Goal: Task Accomplishment & Management: Complete application form

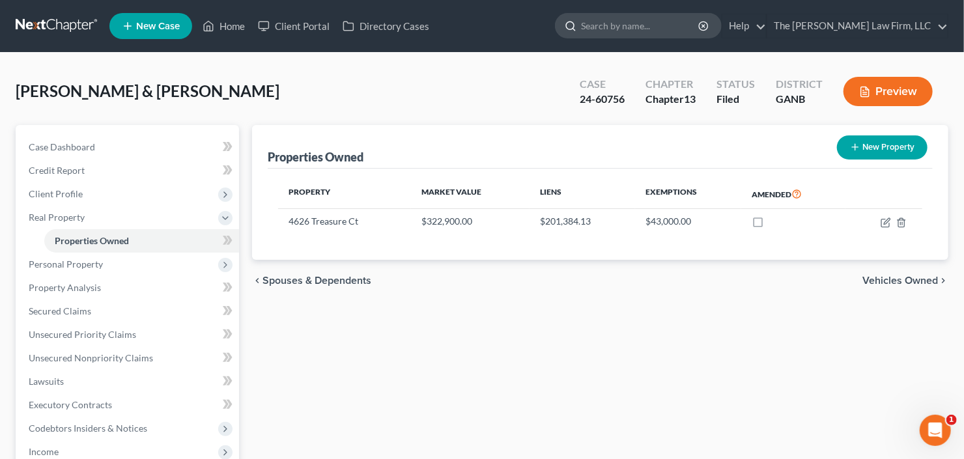
click at [671, 18] on input "search" at bounding box center [640, 26] width 119 height 24
type input "[PERSON_NAME]"
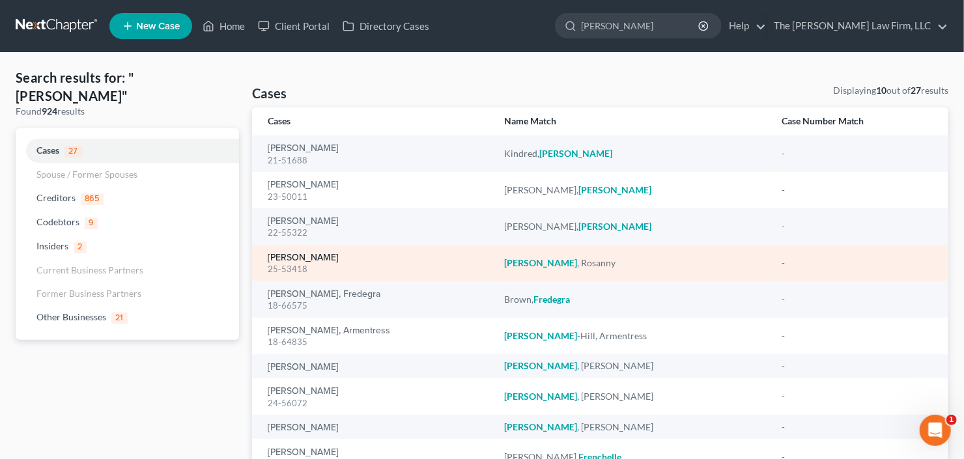
click at [305, 261] on link "[PERSON_NAME]" at bounding box center [303, 257] width 71 height 9
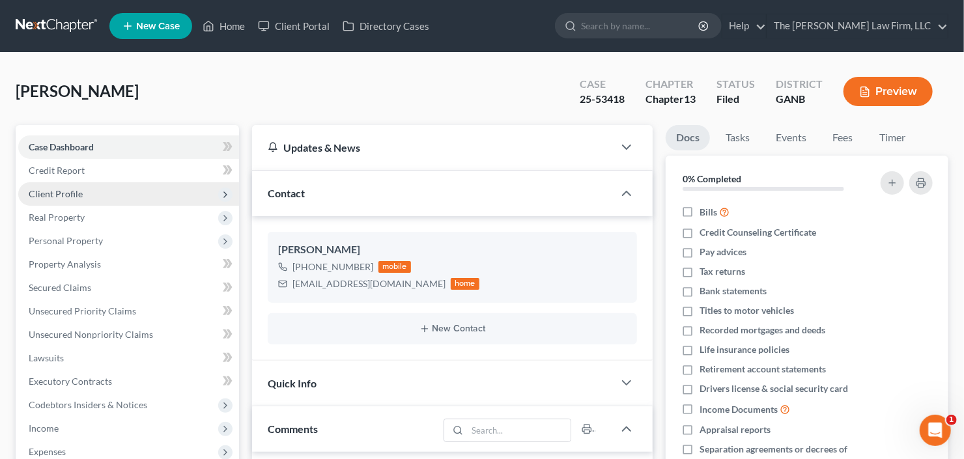
click at [96, 197] on span "Client Profile" at bounding box center [128, 193] width 221 height 23
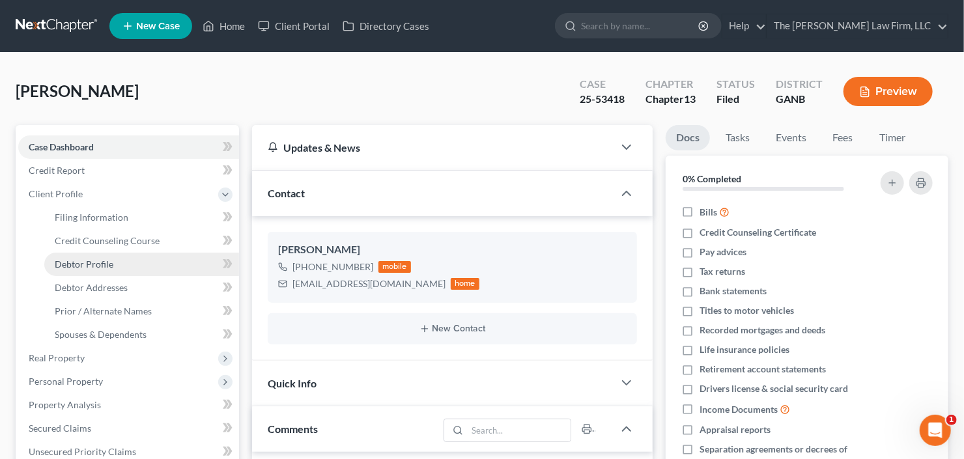
click at [90, 263] on span "Debtor Profile" at bounding box center [84, 263] width 59 height 11
select select "0"
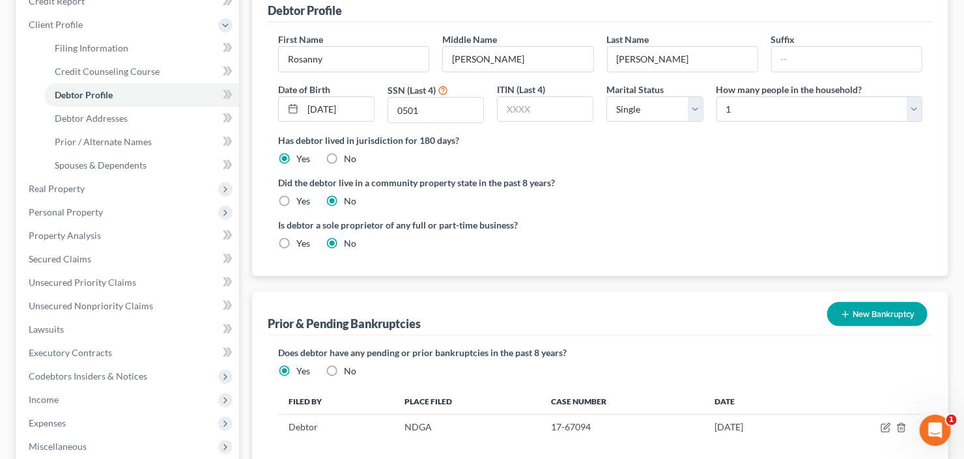
scroll to position [104, 0]
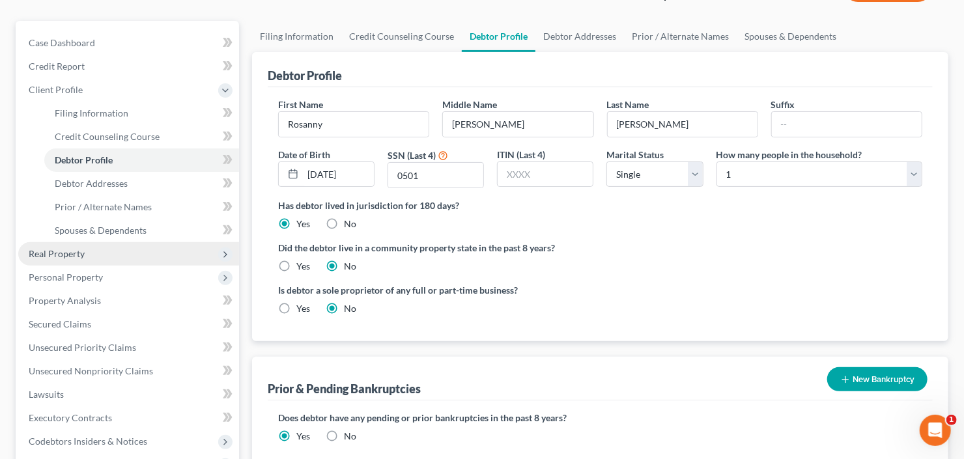
click at [79, 256] on span "Real Property" at bounding box center [57, 253] width 56 height 11
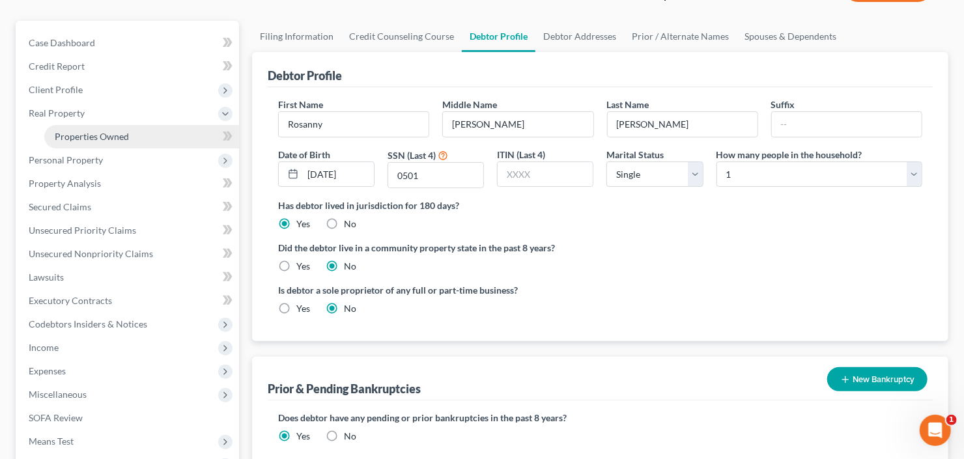
click at [122, 135] on span "Properties Owned" at bounding box center [92, 136] width 74 height 11
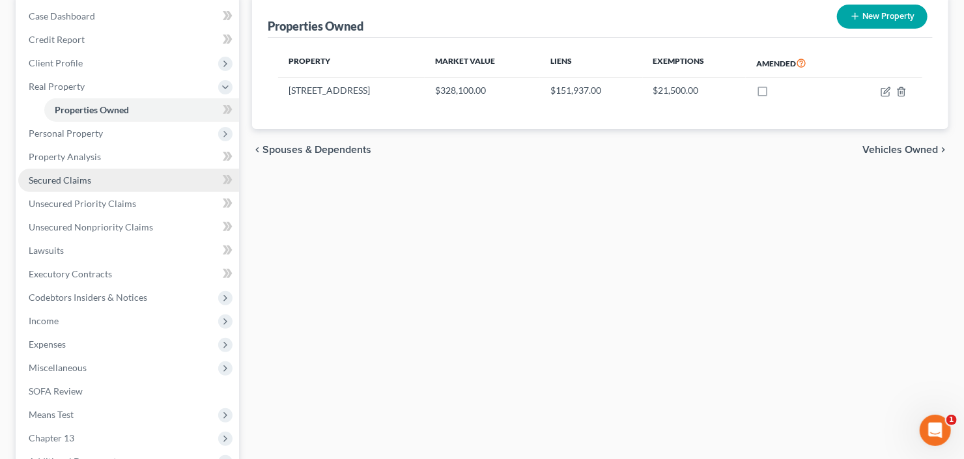
scroll to position [156, 0]
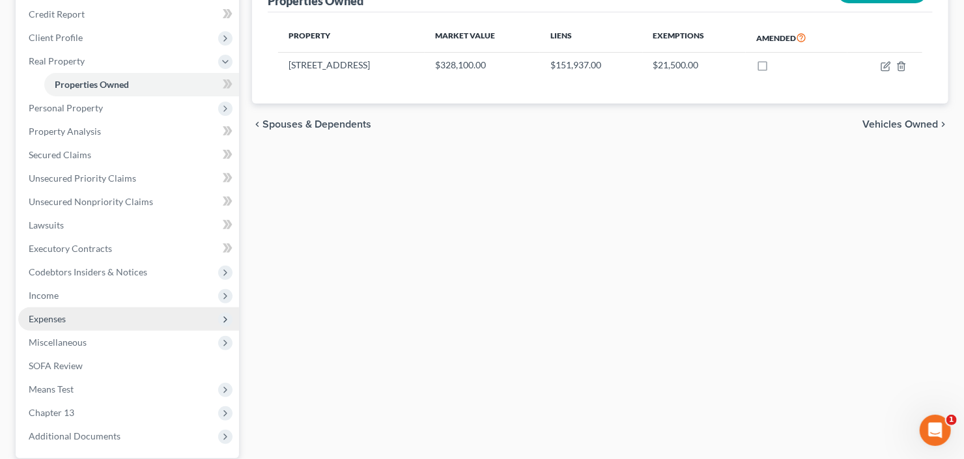
click at [87, 327] on span "Expenses" at bounding box center [128, 318] width 221 height 23
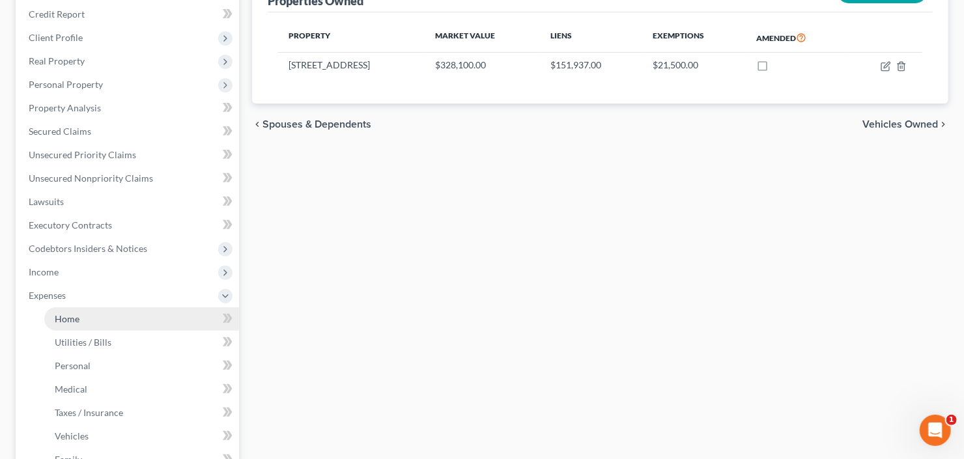
click at [90, 309] on link "Home" at bounding box center [141, 318] width 195 height 23
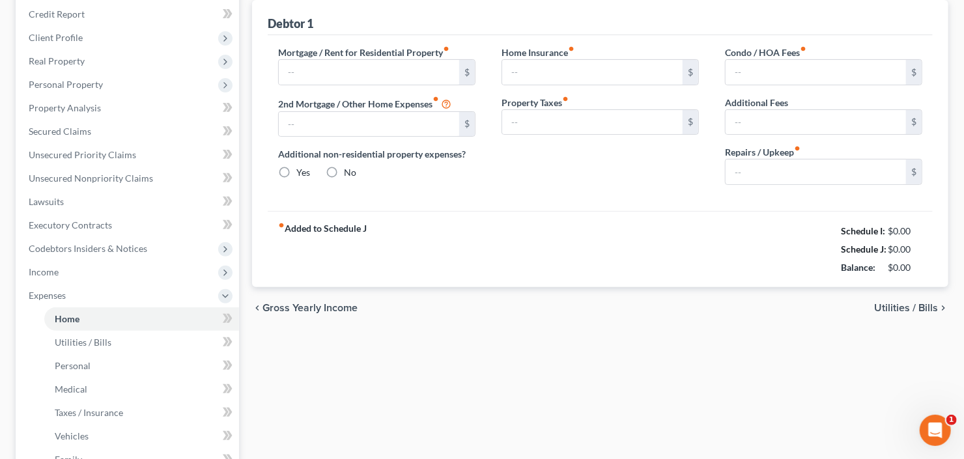
type input "900.00"
type input "181.00"
radio input "true"
type input "0.00"
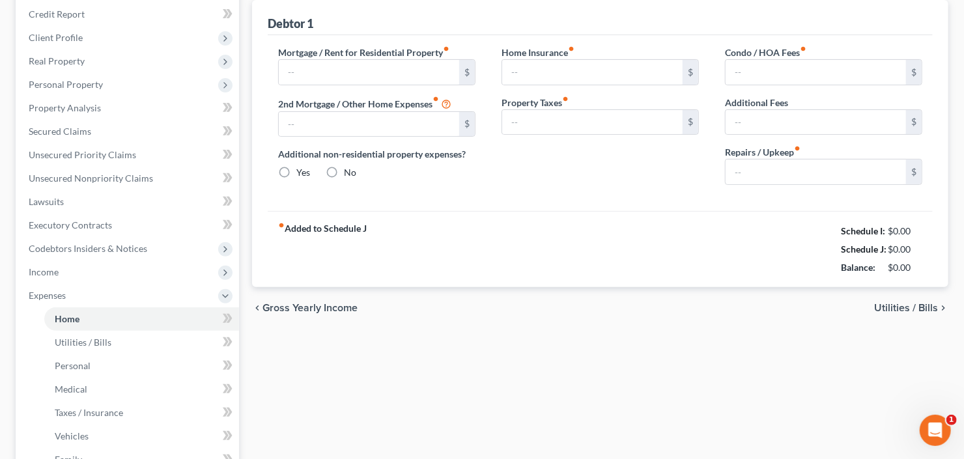
type input "0.00"
type input "25.00"
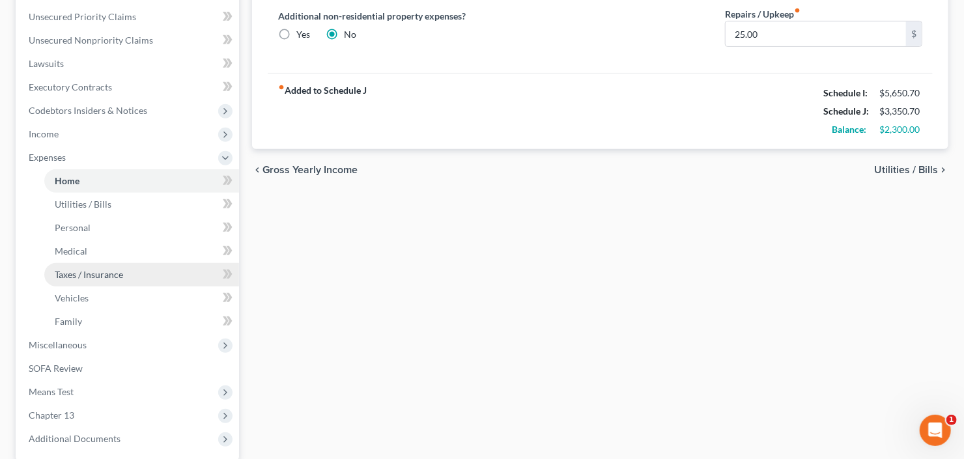
scroll to position [312, 0]
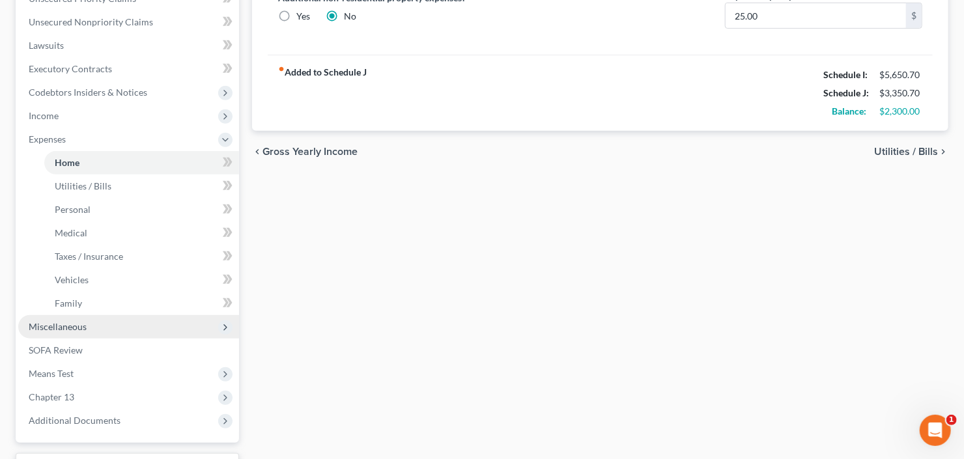
click at [100, 329] on span "Miscellaneous" at bounding box center [128, 326] width 221 height 23
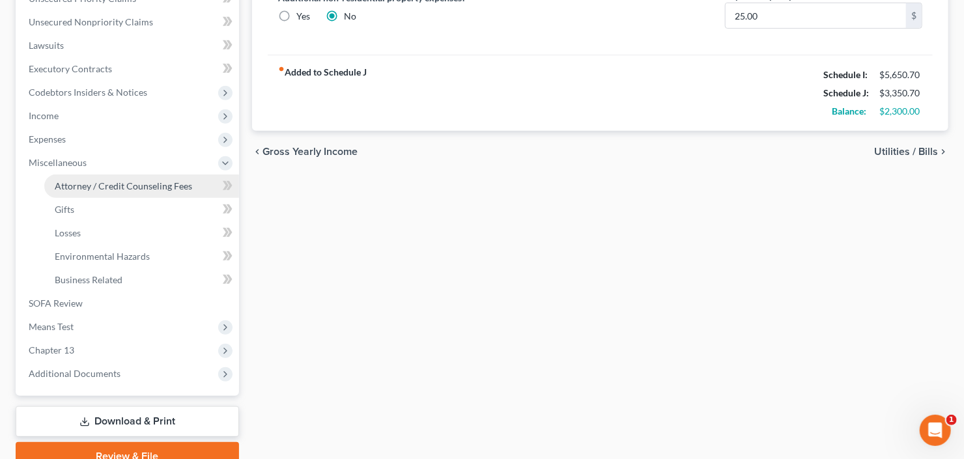
click at [134, 180] on span "Attorney / Credit Counseling Fees" at bounding box center [123, 185] width 137 height 11
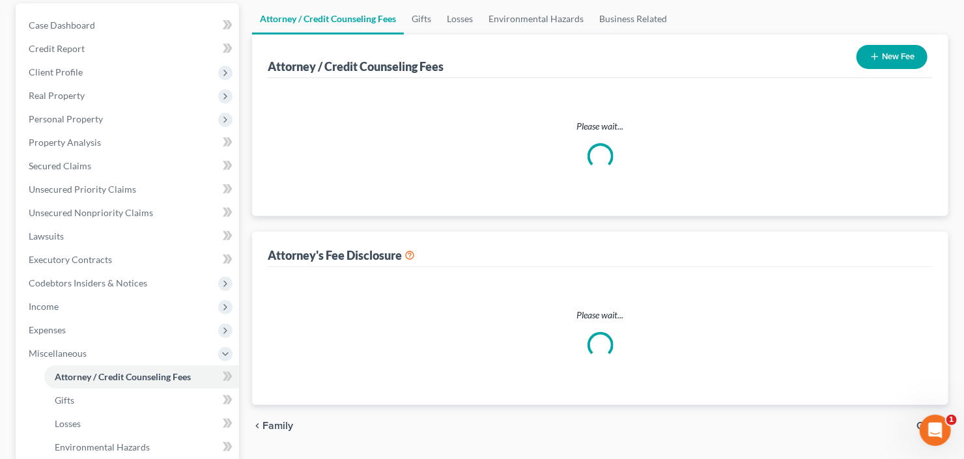
select select "2"
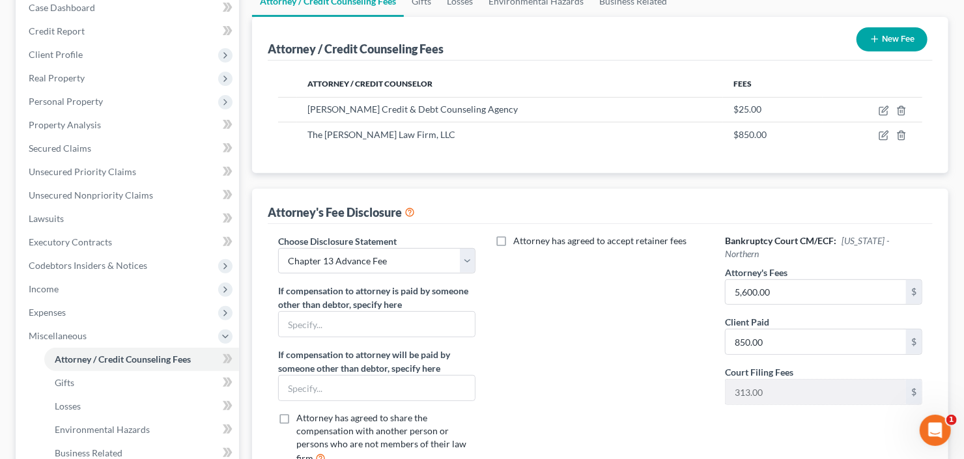
scroll to position [163, 0]
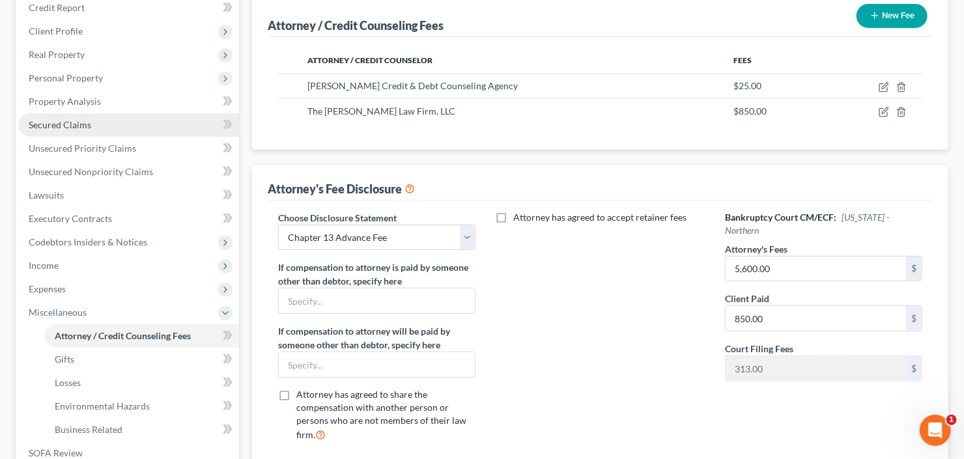
click at [68, 121] on span "Secured Claims" at bounding box center [60, 124] width 62 height 11
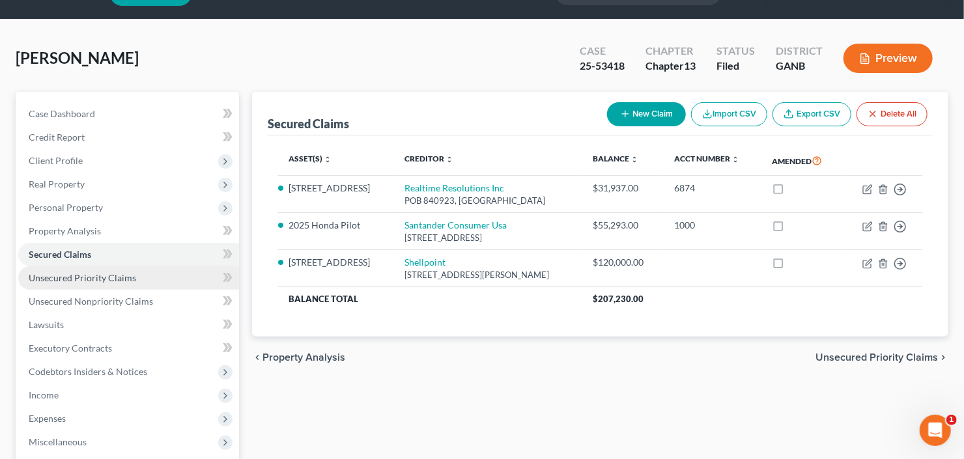
scroll to position [52, 0]
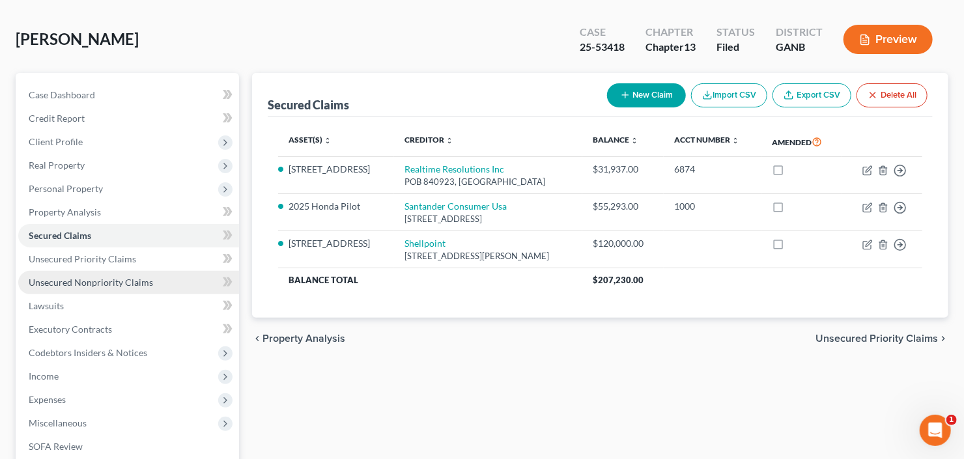
click at [83, 282] on span "Unsecured Nonpriority Claims" at bounding box center [91, 282] width 124 height 11
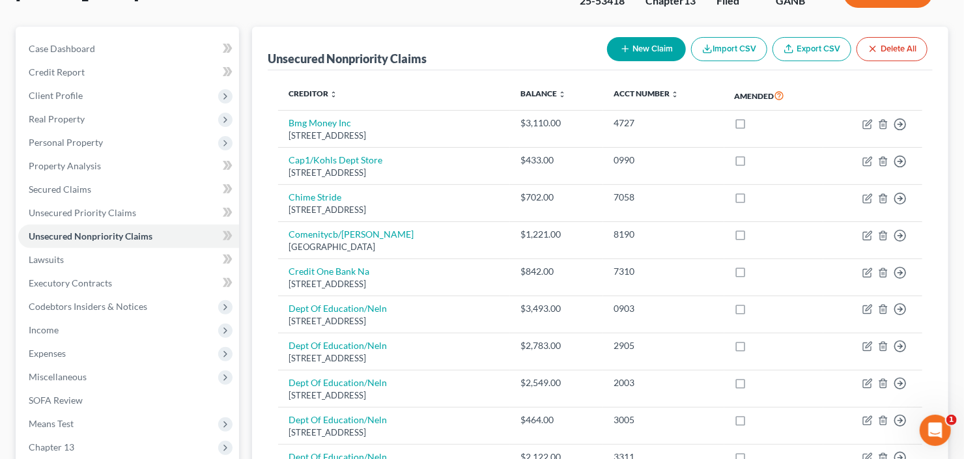
scroll to position [156, 0]
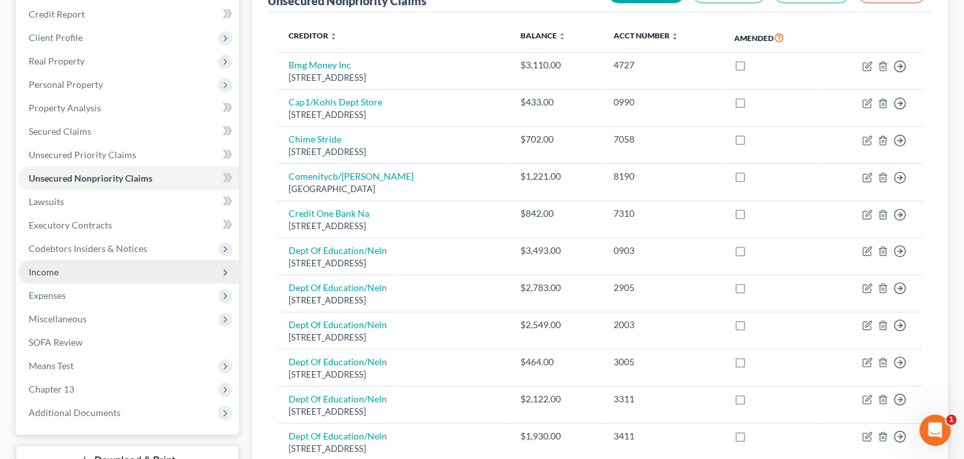
click at [111, 270] on span "Income" at bounding box center [128, 271] width 221 height 23
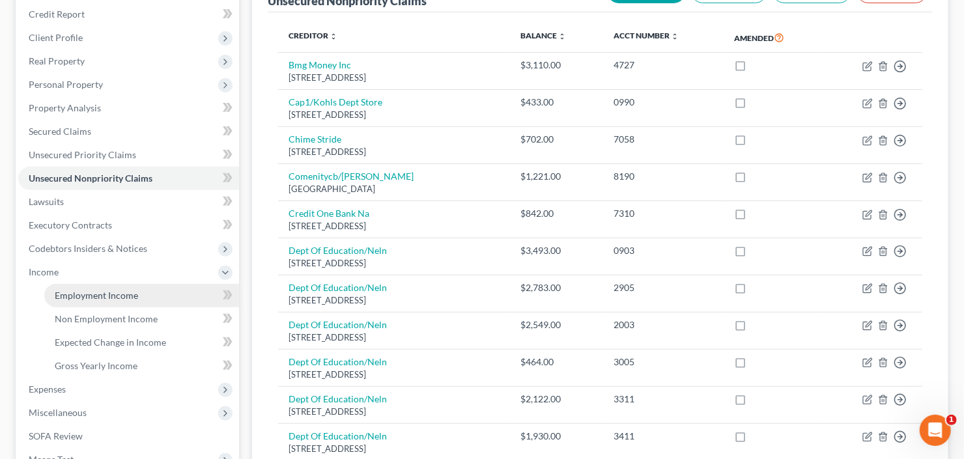
click at [95, 301] on link "Employment Income" at bounding box center [141, 295] width 195 height 23
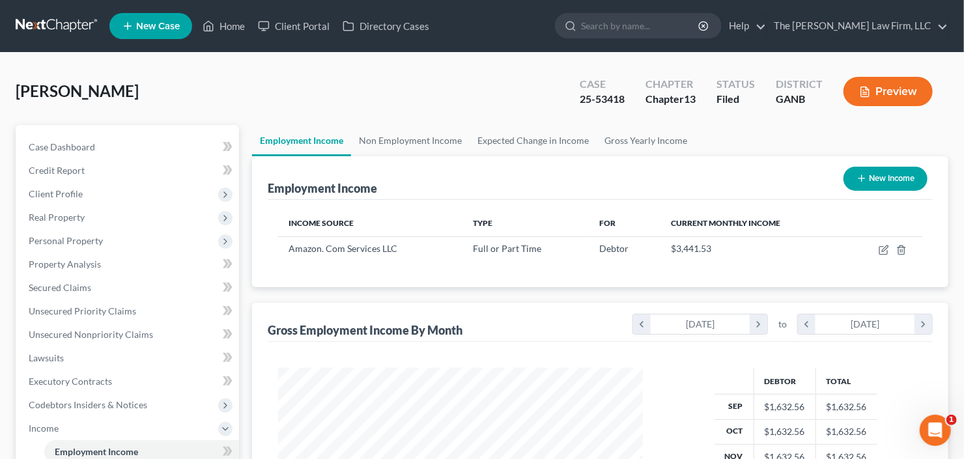
scroll to position [232, 391]
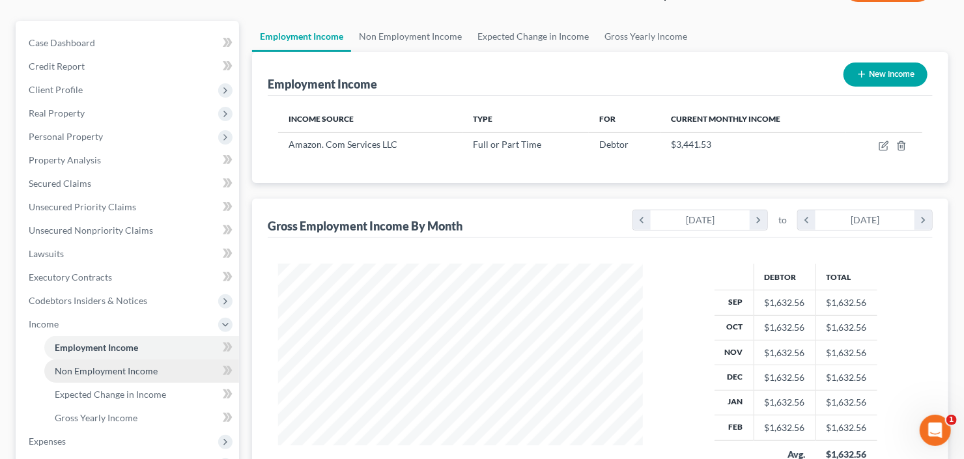
click at [113, 371] on span "Non Employment Income" at bounding box center [106, 370] width 103 height 11
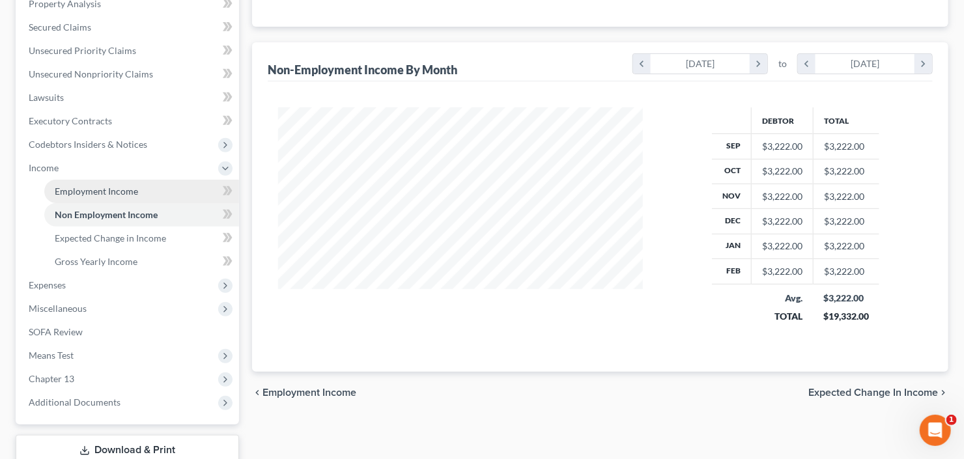
click at [107, 196] on link "Employment Income" at bounding box center [141, 191] width 195 height 23
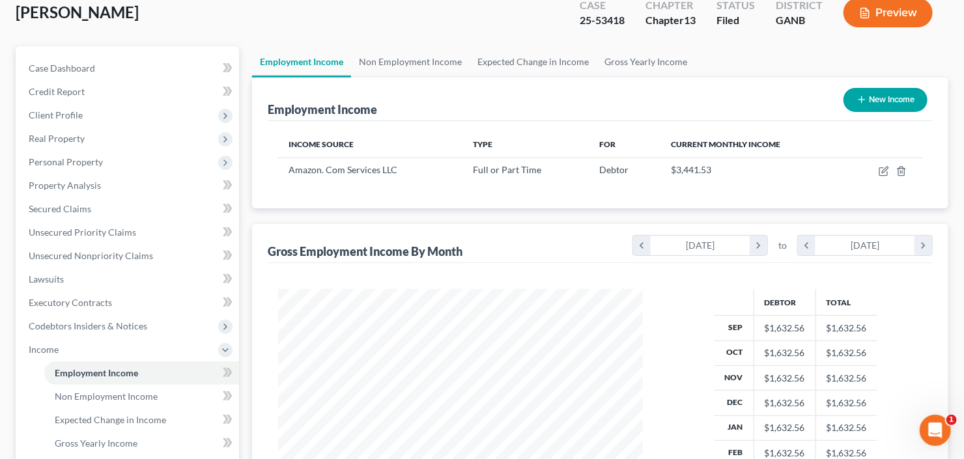
scroll to position [3, 0]
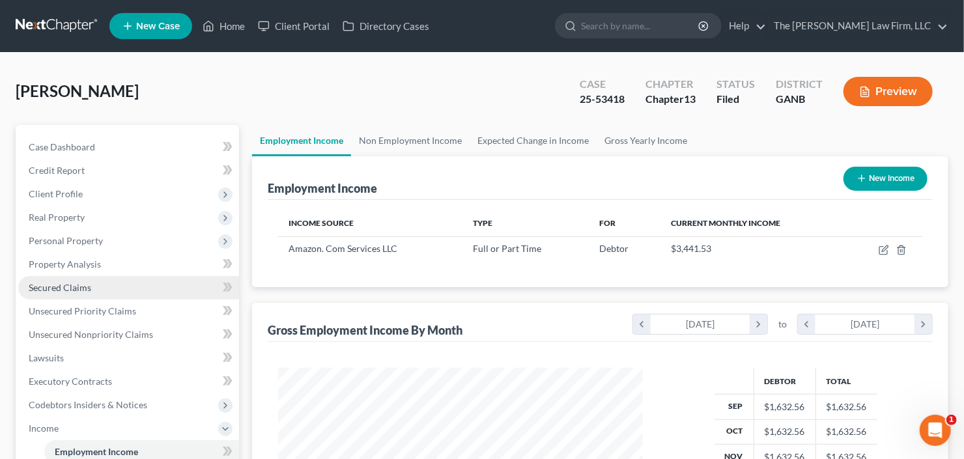
click at [83, 288] on span "Secured Claims" at bounding box center [60, 287] width 62 height 11
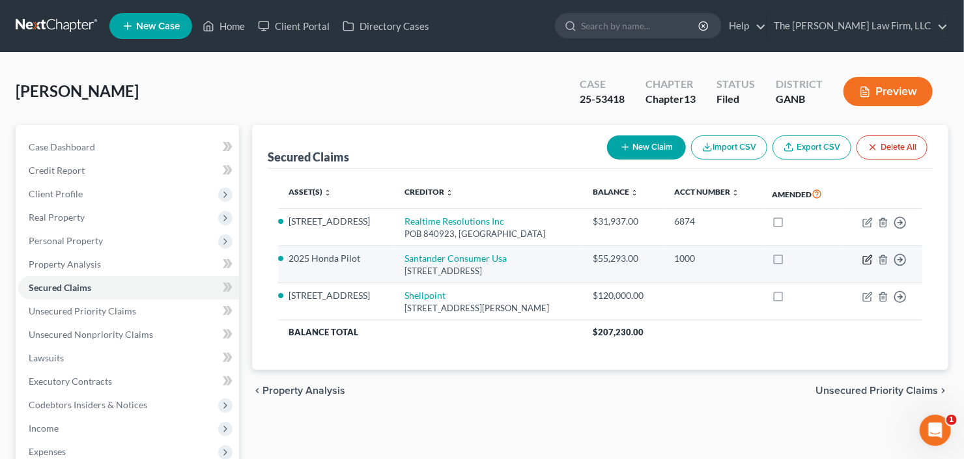
click at [867, 259] on icon "button" at bounding box center [868, 258] width 6 height 6
select select "45"
select select "0"
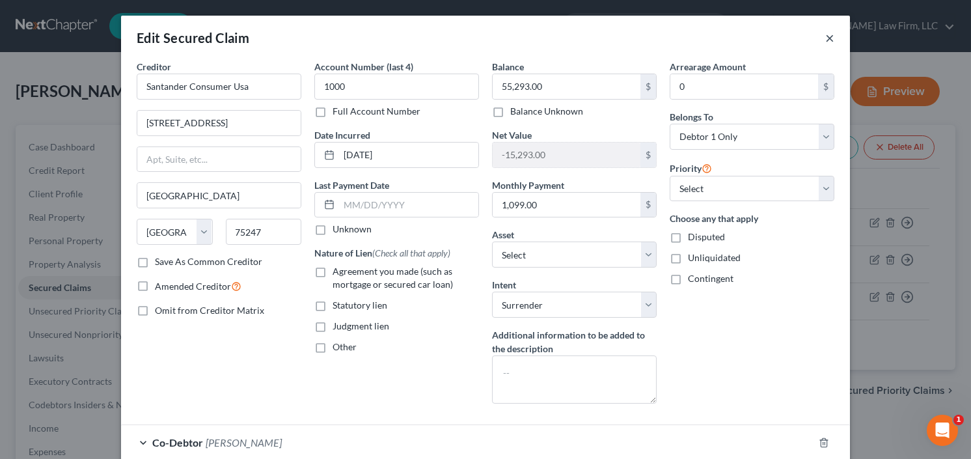
click at [827, 39] on button "×" at bounding box center [829, 38] width 9 height 16
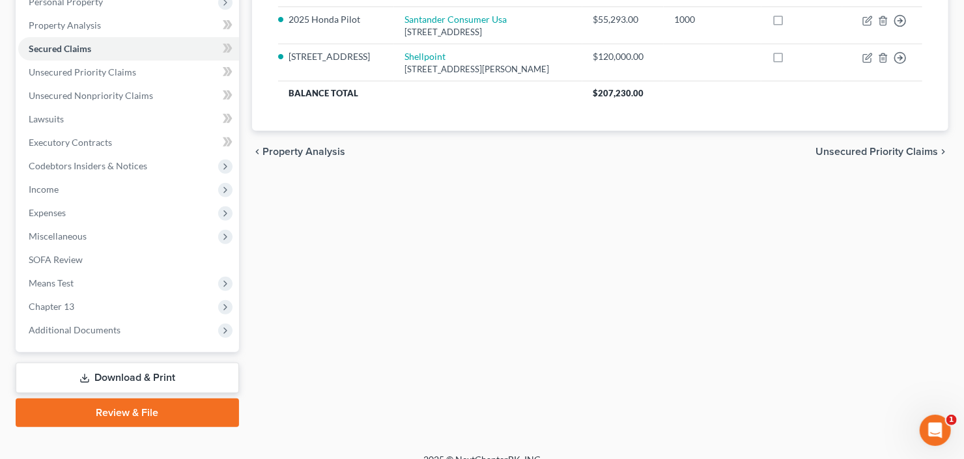
scroll to position [254, 0]
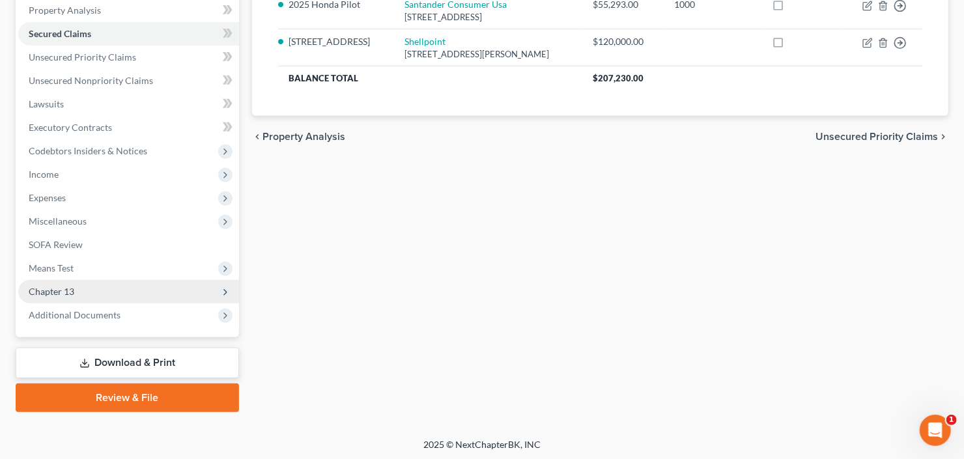
click at [78, 295] on span "Chapter 13" at bounding box center [128, 291] width 221 height 23
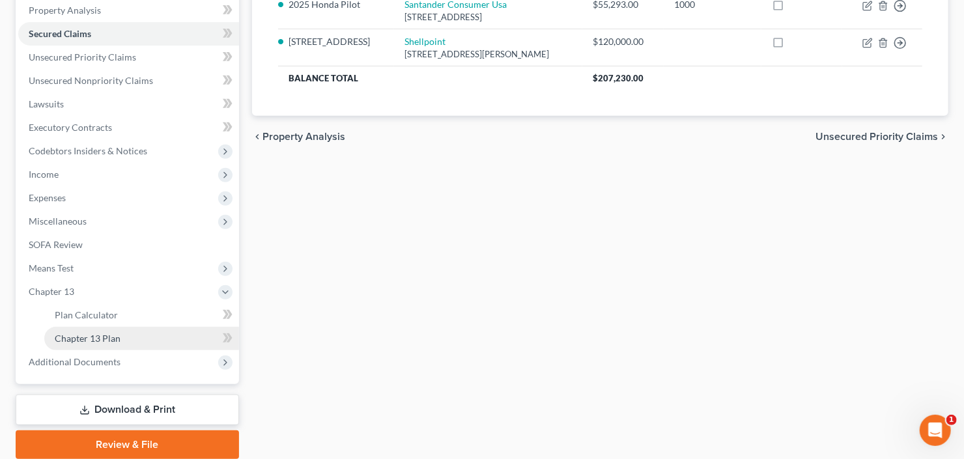
click at [89, 342] on span "Chapter 13 Plan" at bounding box center [88, 338] width 66 height 11
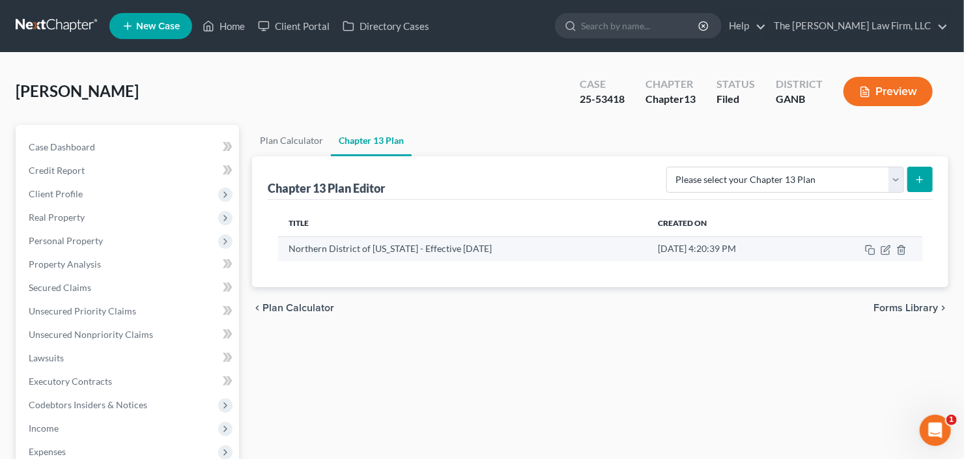
click at [887, 253] on td at bounding box center [866, 248] width 111 height 25
click at [885, 249] on icon "button" at bounding box center [886, 248] width 6 height 6
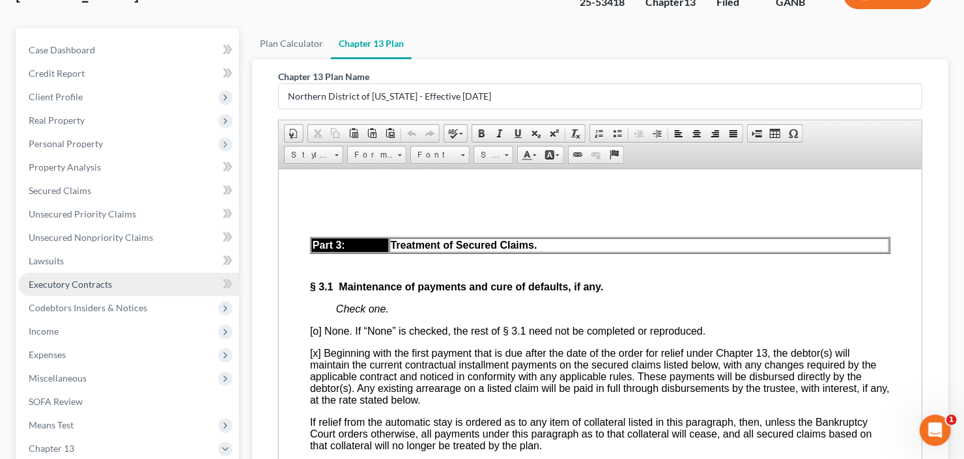
scroll to position [208, 0]
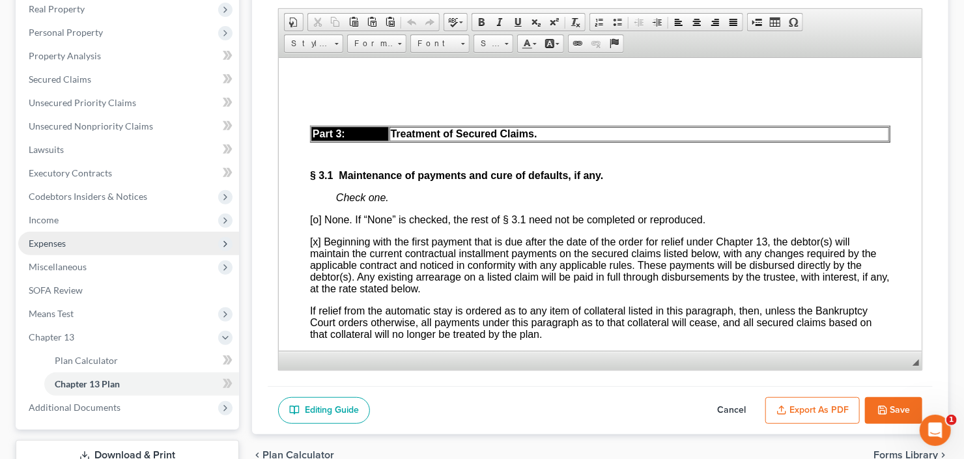
click at [72, 243] on span "Expenses" at bounding box center [128, 243] width 221 height 23
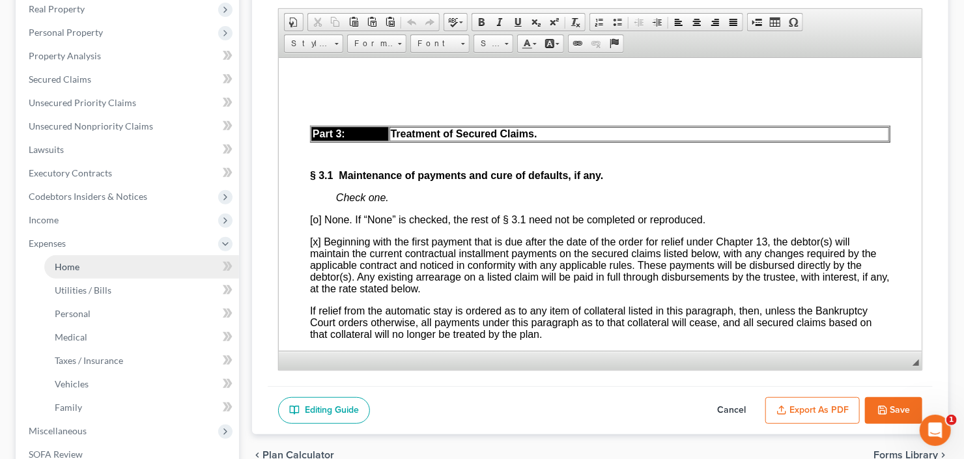
click at [67, 261] on span "Home" at bounding box center [67, 266] width 25 height 11
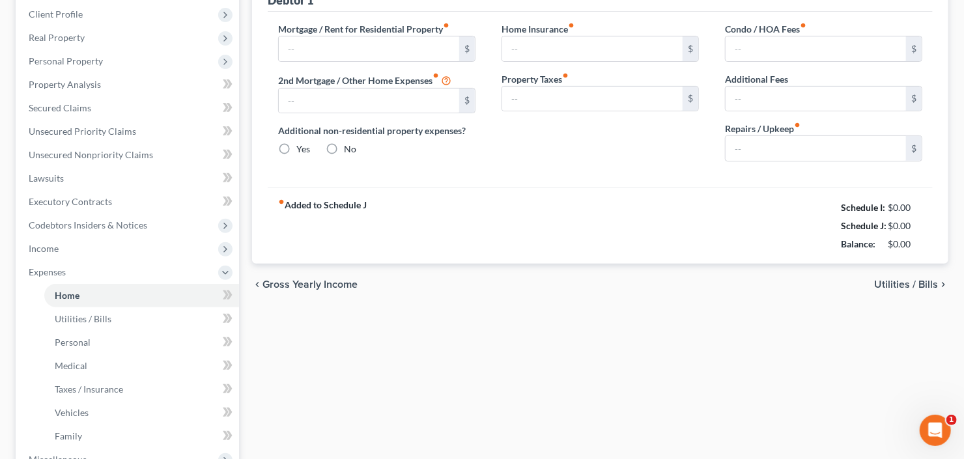
type input "900.00"
type input "181.00"
radio input "true"
type input "0.00"
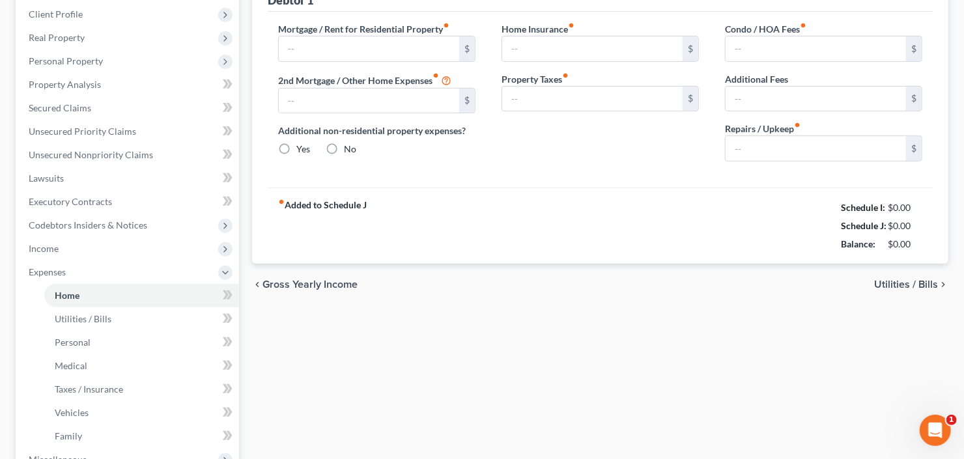
type input "0.00"
type input "25.00"
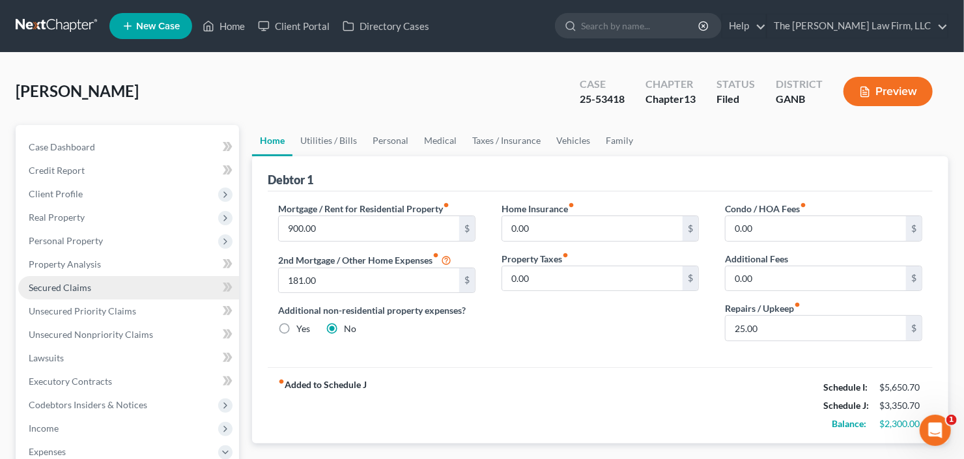
click at [77, 284] on span "Secured Claims" at bounding box center [60, 287] width 62 height 11
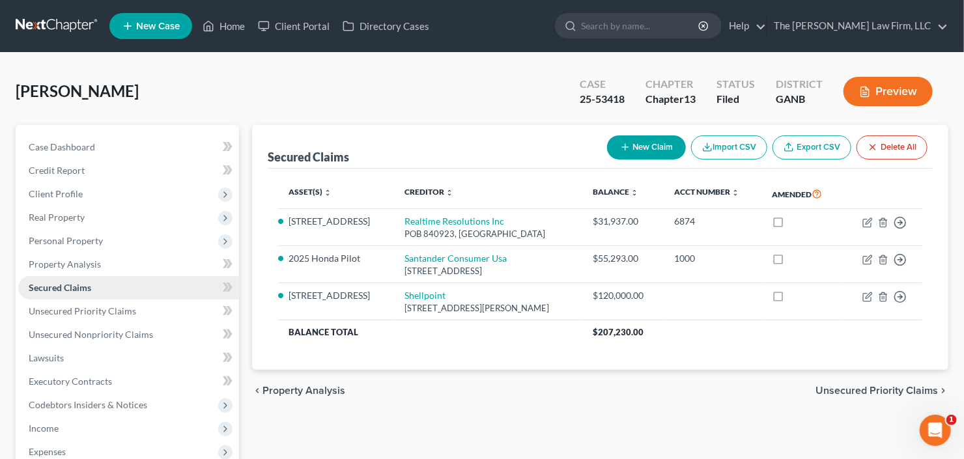
scroll to position [156, 0]
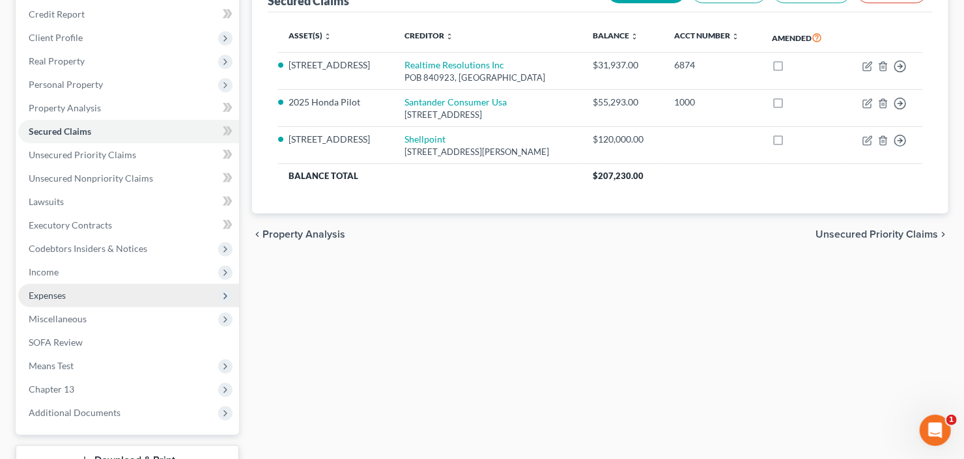
click at [81, 294] on span "Expenses" at bounding box center [128, 295] width 221 height 23
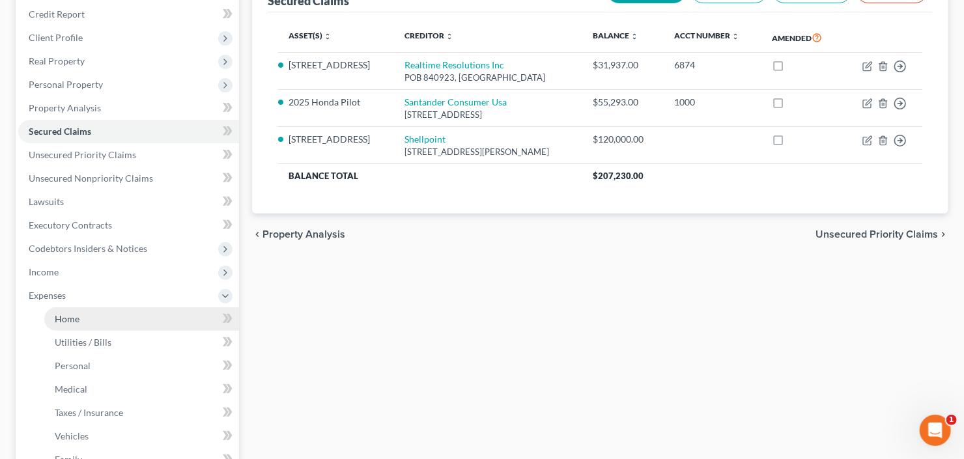
click at [75, 315] on span "Home" at bounding box center [67, 318] width 25 height 11
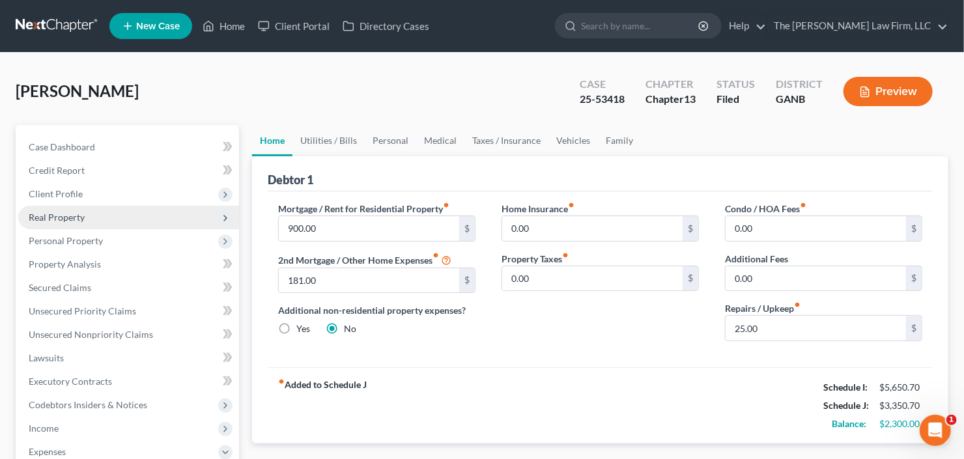
click at [86, 214] on span "Real Property" at bounding box center [128, 217] width 221 height 23
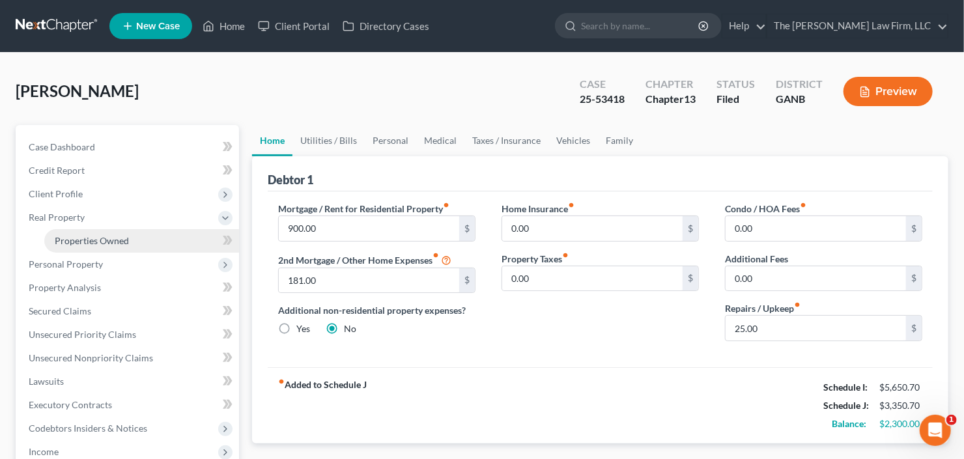
click at [96, 243] on span "Properties Owned" at bounding box center [92, 240] width 74 height 11
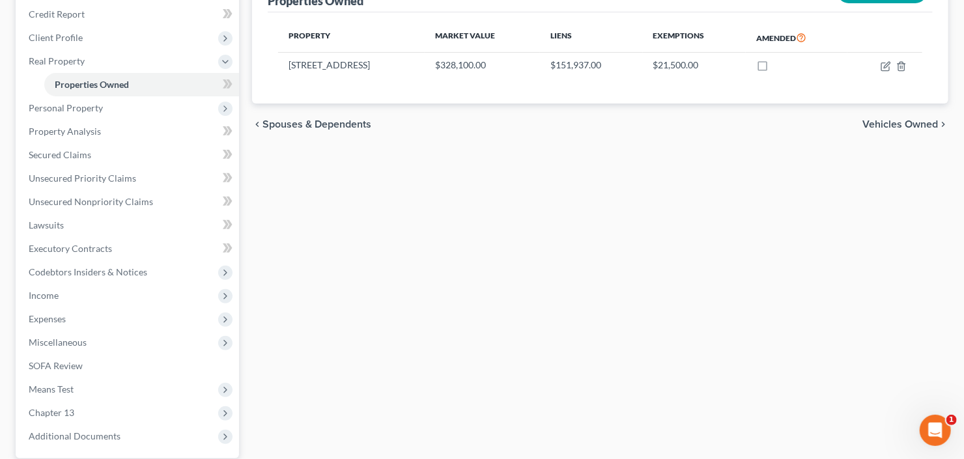
scroll to position [260, 0]
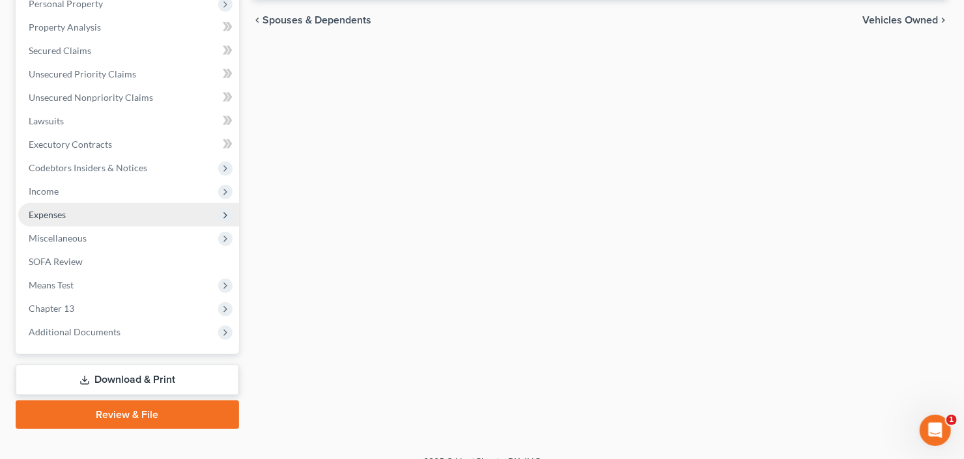
click at [116, 213] on span "Expenses" at bounding box center [128, 214] width 221 height 23
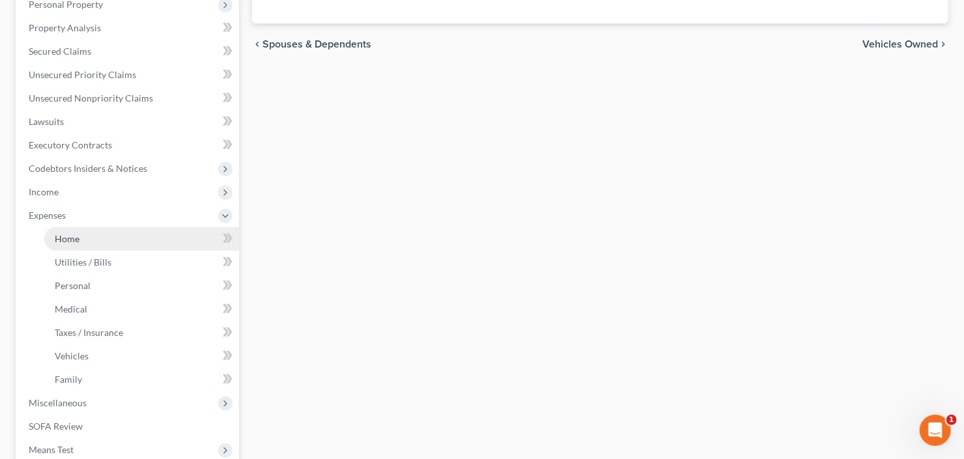
click at [104, 234] on link "Home" at bounding box center [141, 238] width 195 height 23
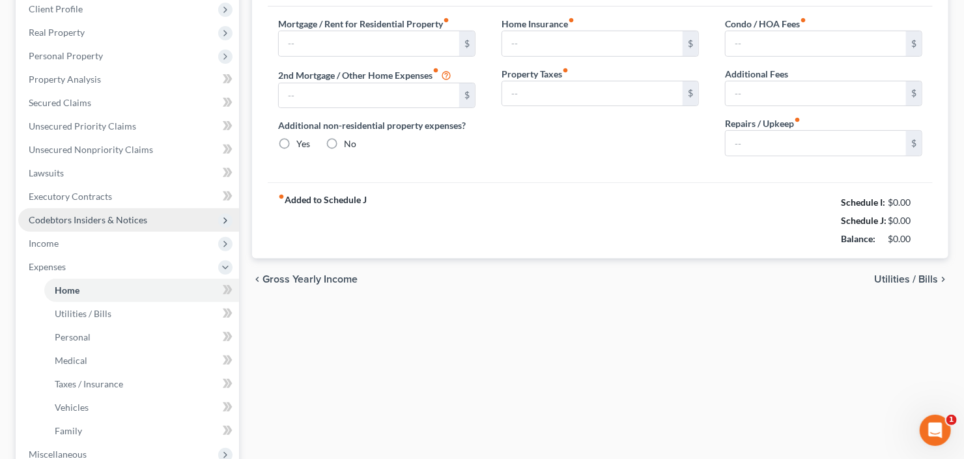
type input "900.00"
type input "181.00"
radio input "true"
type input "0.00"
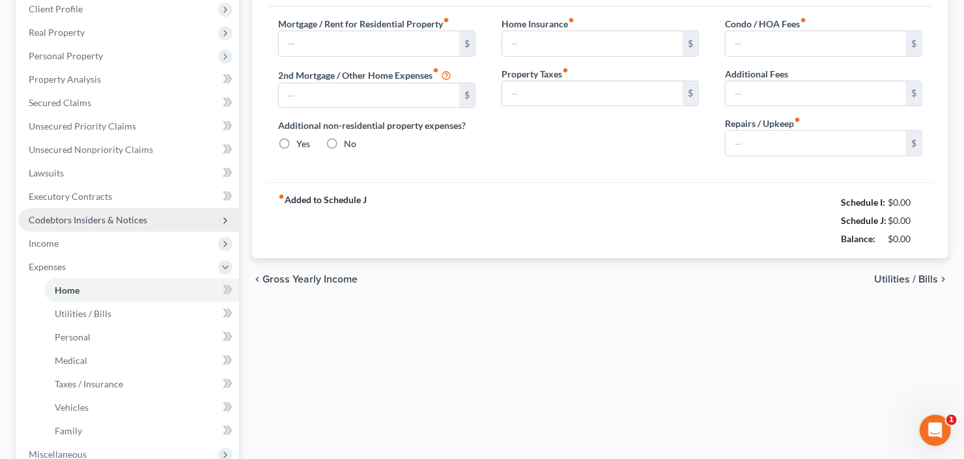
type input "0.00"
type input "25.00"
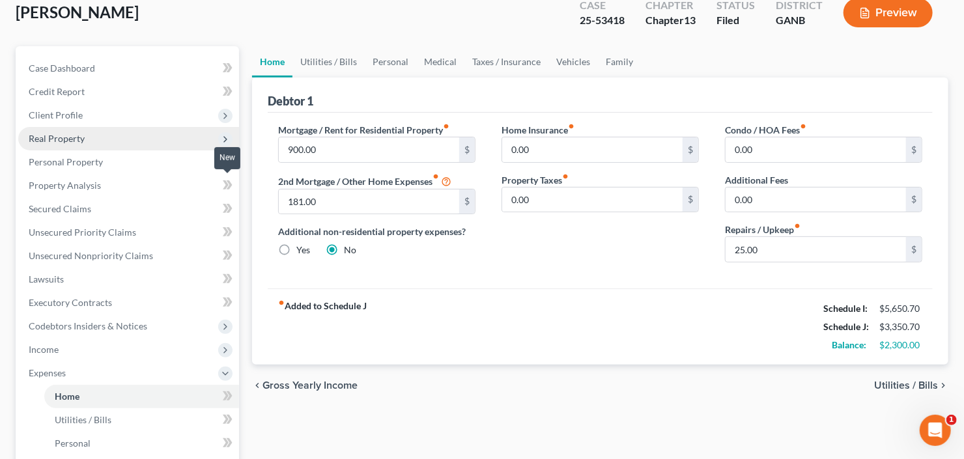
scroll to position [104, 0]
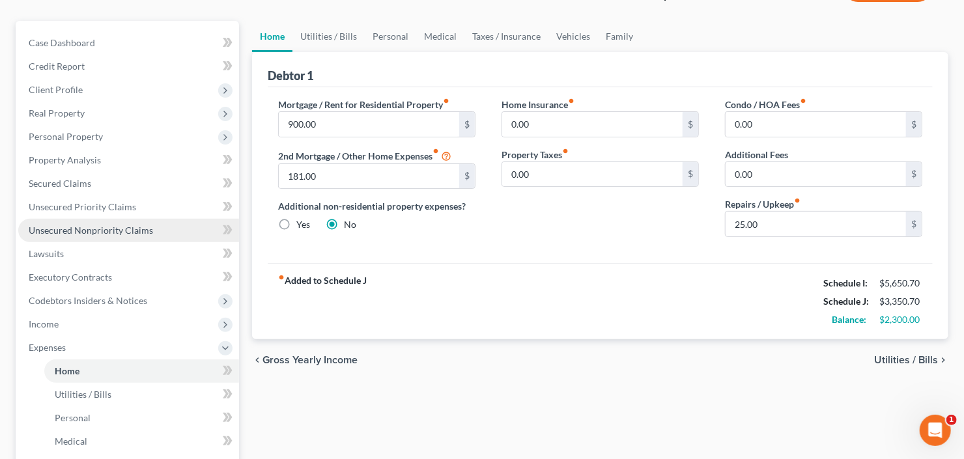
click at [102, 230] on span "Unsecured Nonpriority Claims" at bounding box center [91, 230] width 124 height 11
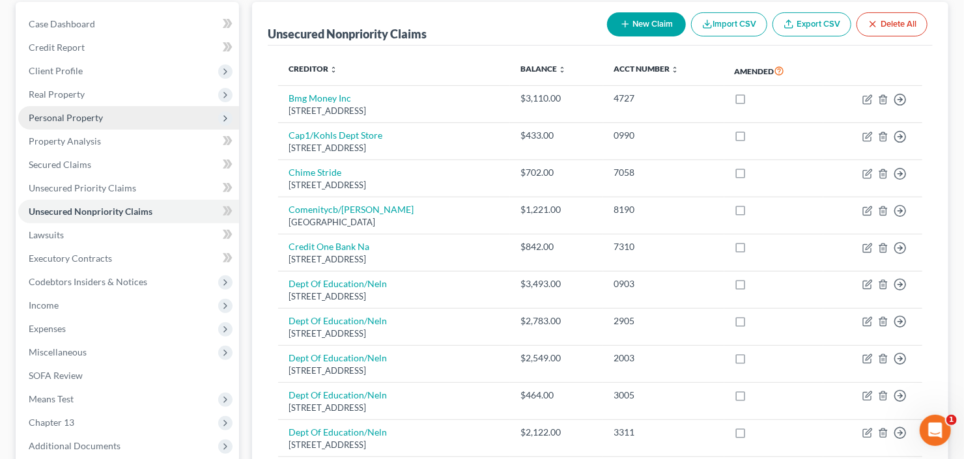
scroll to position [100, 0]
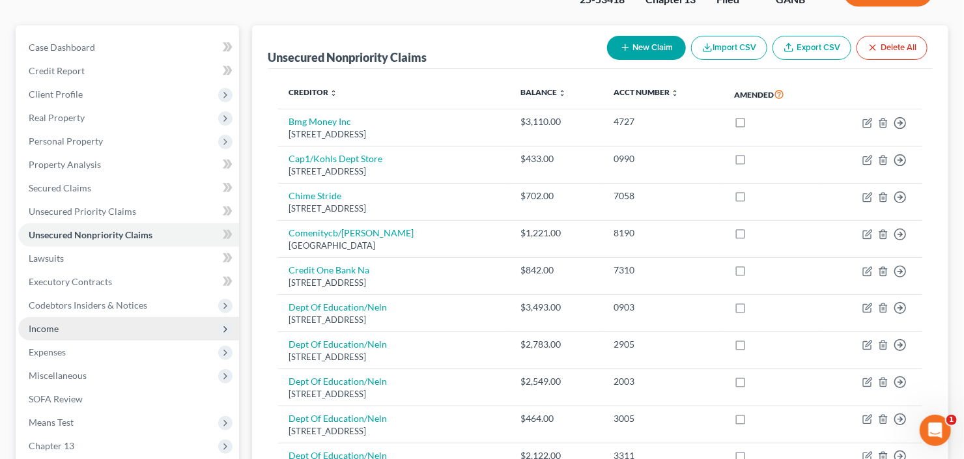
click at [59, 335] on span "Income" at bounding box center [128, 328] width 221 height 23
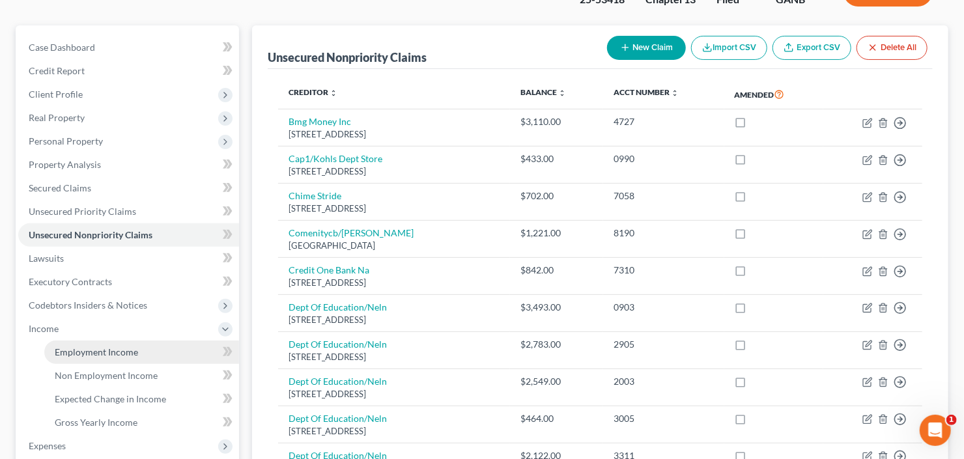
drag, startPoint x: 81, startPoint y: 354, endPoint x: 98, endPoint y: 350, distance: 18.0
click at [81, 354] on span "Employment Income" at bounding box center [96, 351] width 83 height 11
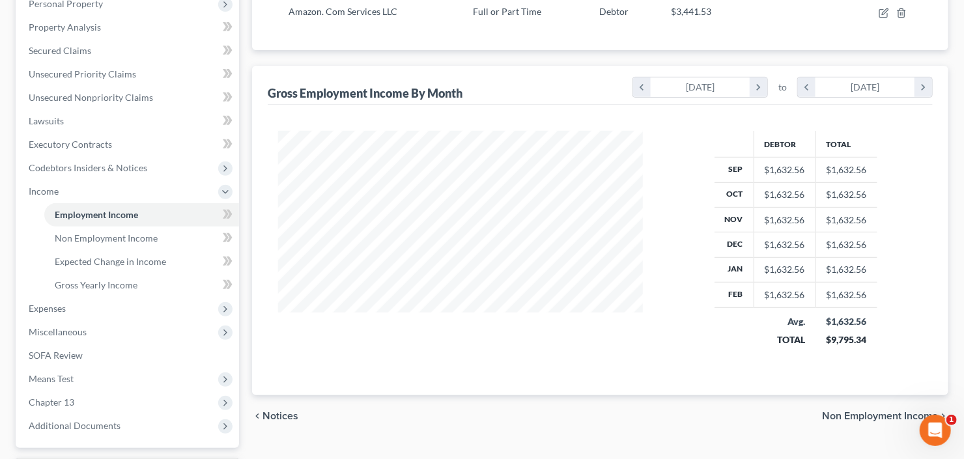
scroll to position [260, 0]
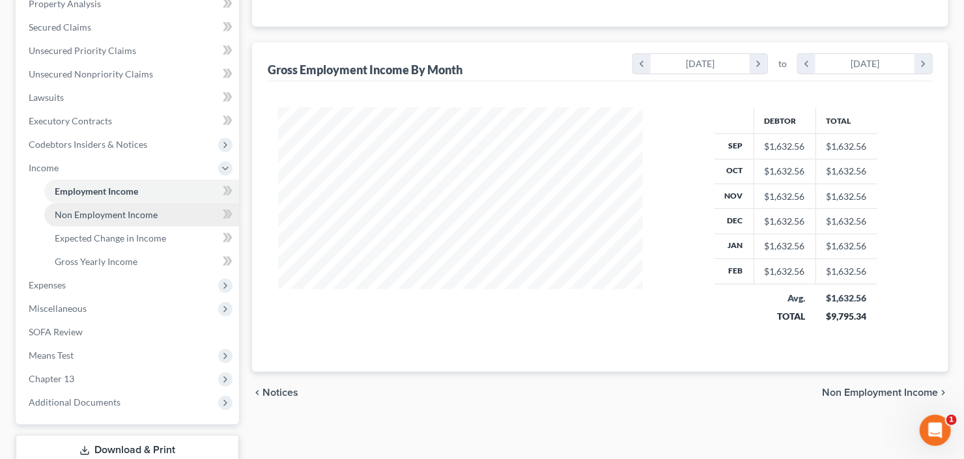
click at [63, 212] on span "Non Employment Income" at bounding box center [106, 214] width 103 height 11
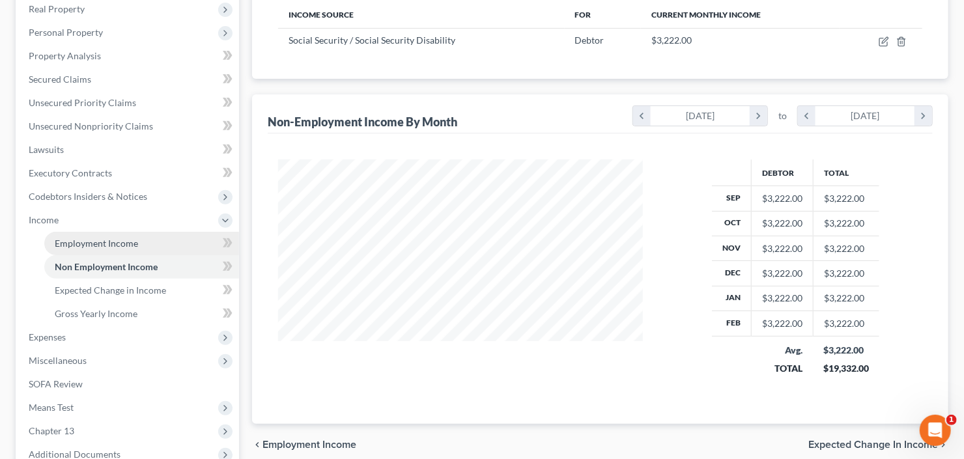
click at [102, 238] on span "Employment Income" at bounding box center [96, 243] width 83 height 11
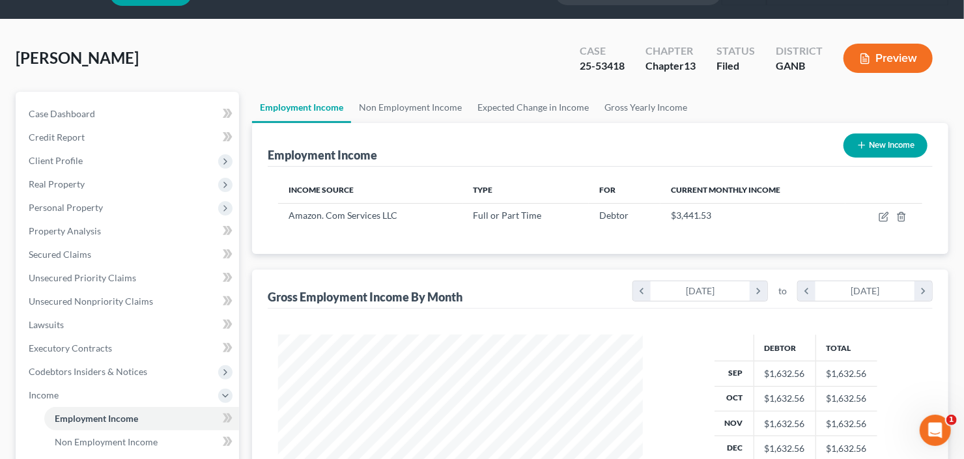
scroll to position [52, 0]
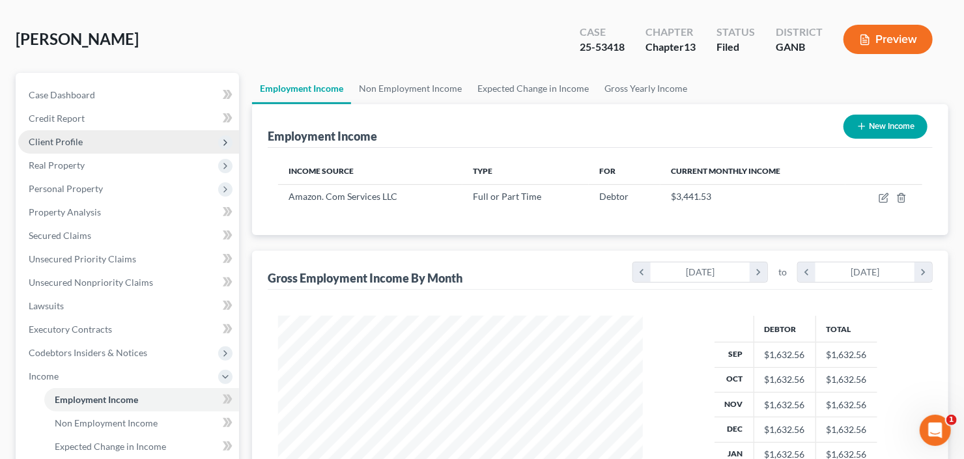
click at [85, 141] on span "Client Profile" at bounding box center [128, 141] width 221 height 23
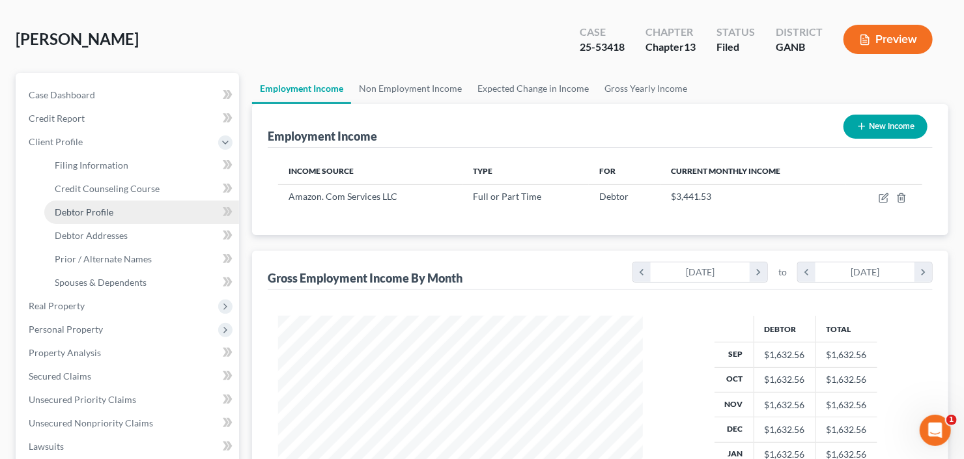
click at [93, 214] on span "Debtor Profile" at bounding box center [84, 211] width 59 height 11
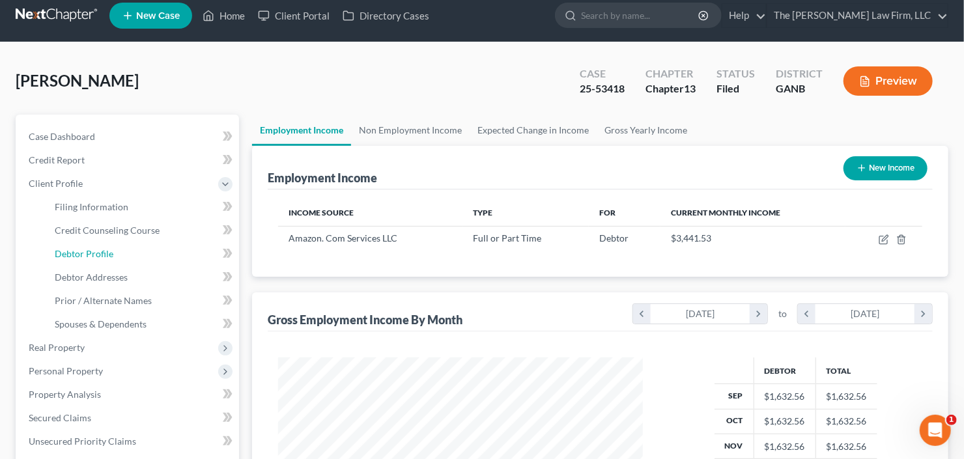
select select "0"
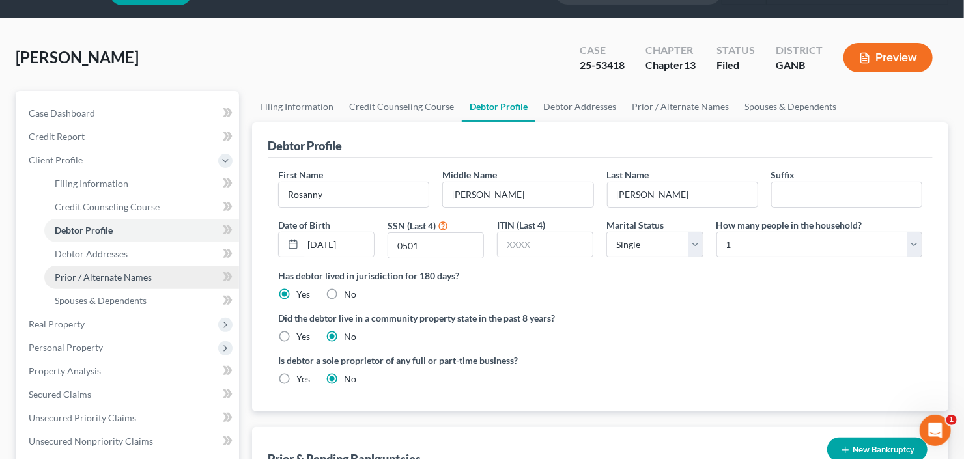
scroll to position [52, 0]
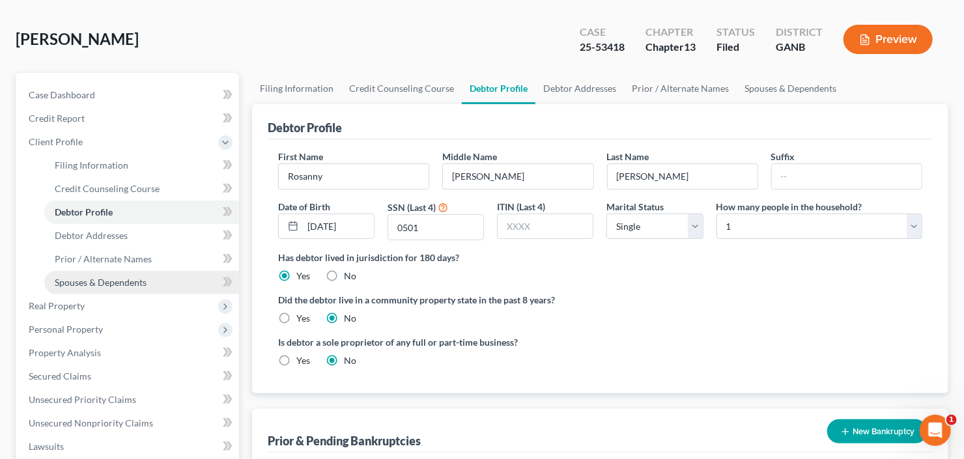
click at [113, 280] on span "Spouses & Dependents" at bounding box center [101, 282] width 92 height 11
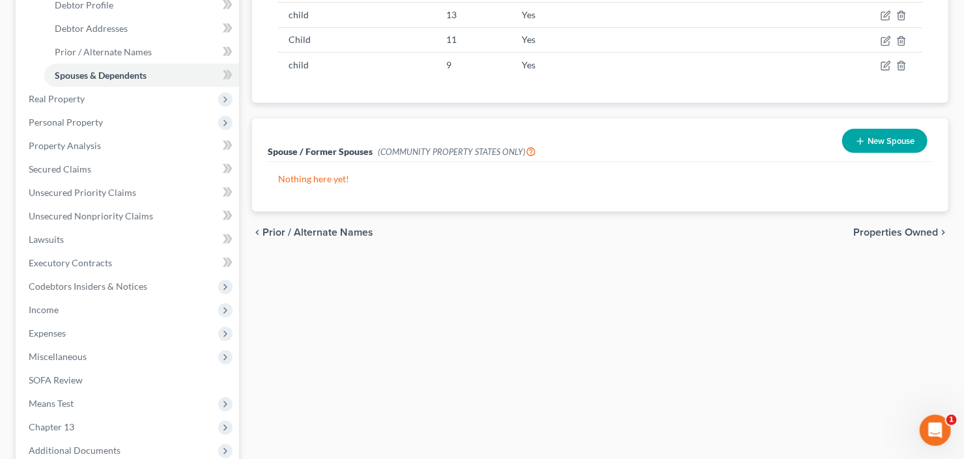
scroll to position [260, 0]
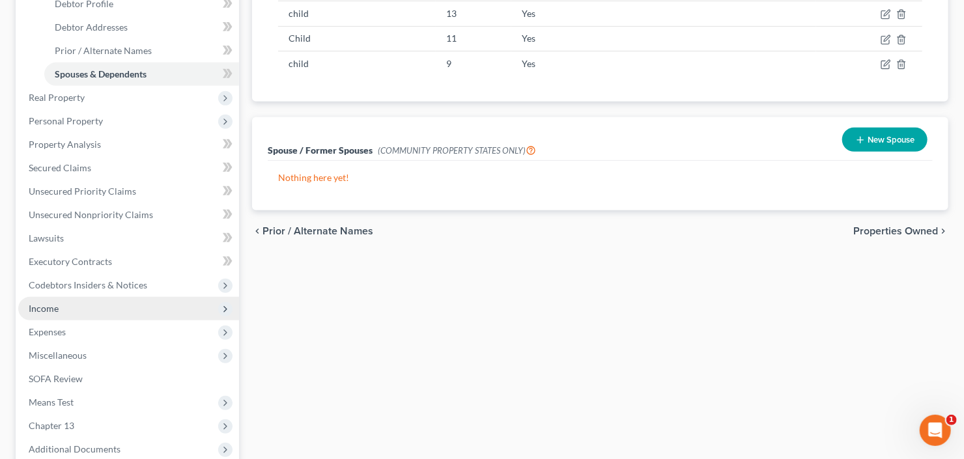
click at [74, 311] on span "Income" at bounding box center [128, 308] width 221 height 23
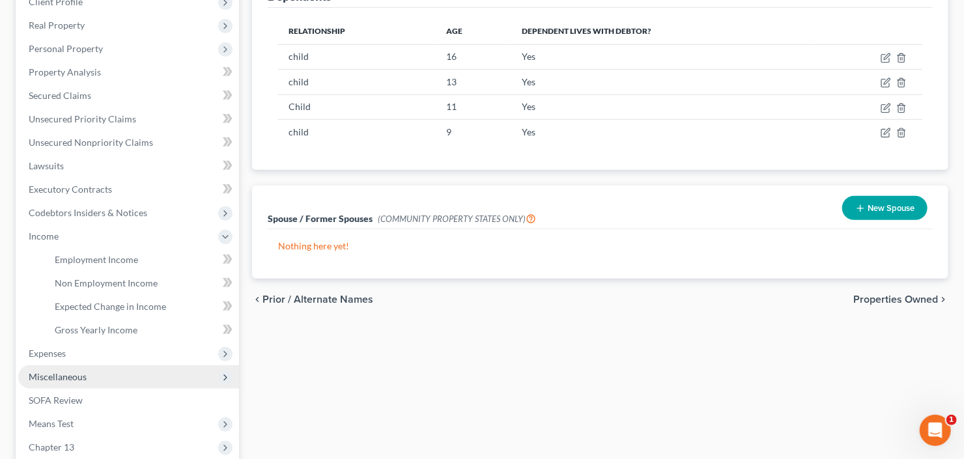
scroll to position [156, 0]
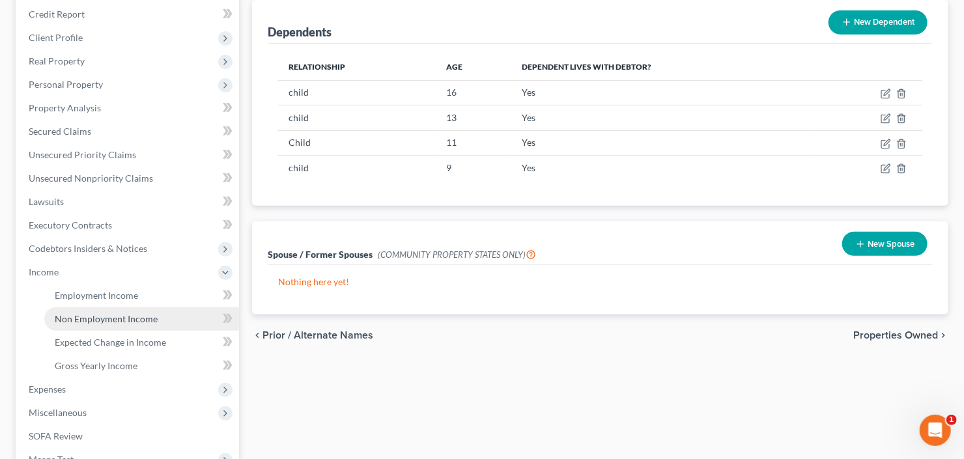
click at [66, 315] on span "Non Employment Income" at bounding box center [106, 318] width 103 height 11
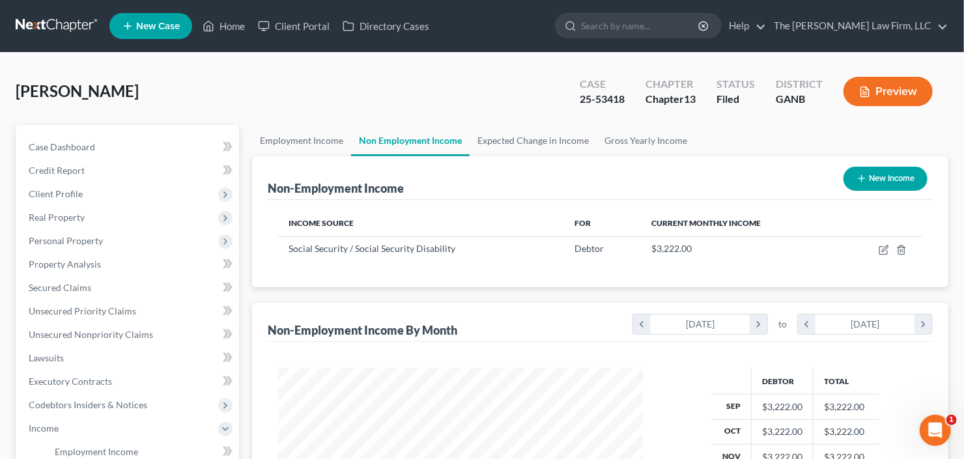
scroll to position [232, 391]
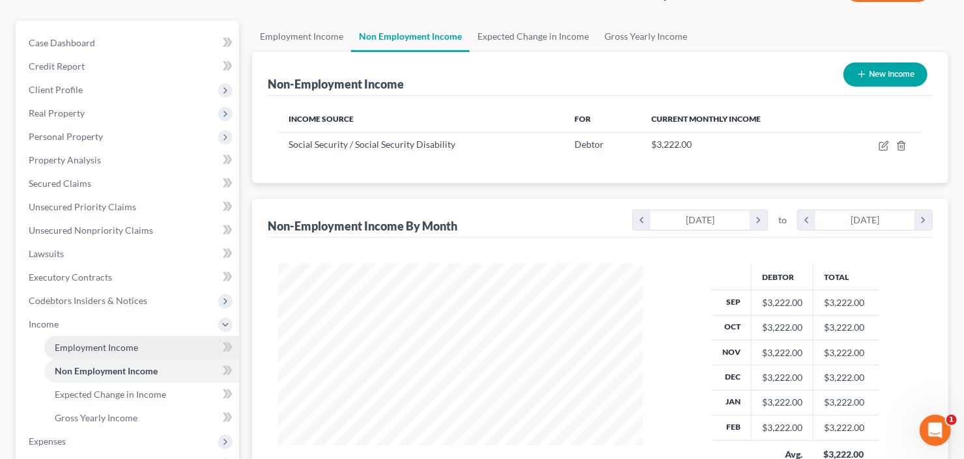
click at [76, 344] on span "Employment Income" at bounding box center [96, 347] width 83 height 11
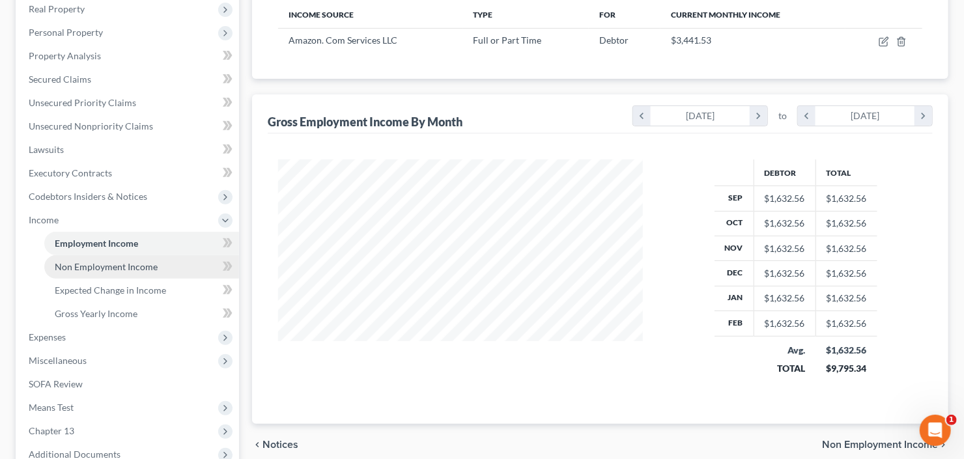
click at [92, 272] on link "Non Employment Income" at bounding box center [141, 266] width 195 height 23
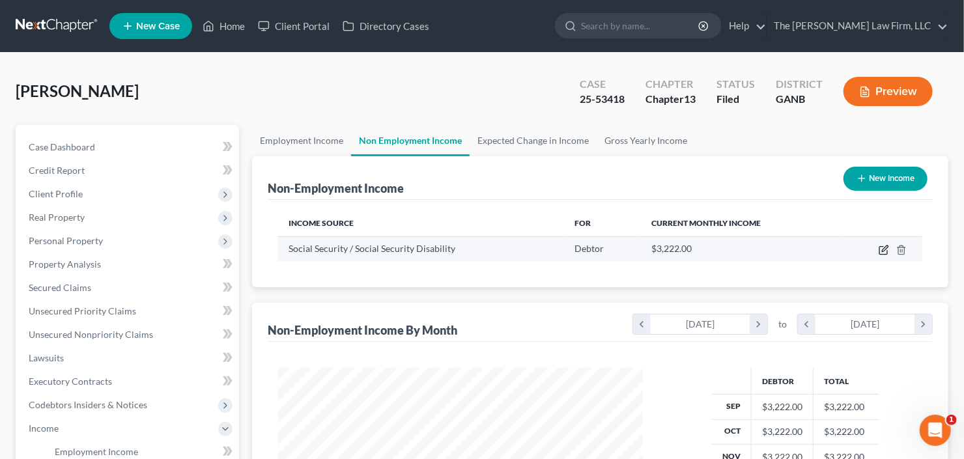
click at [881, 249] on icon "button" at bounding box center [883, 250] width 10 height 10
select select "4"
select select "0"
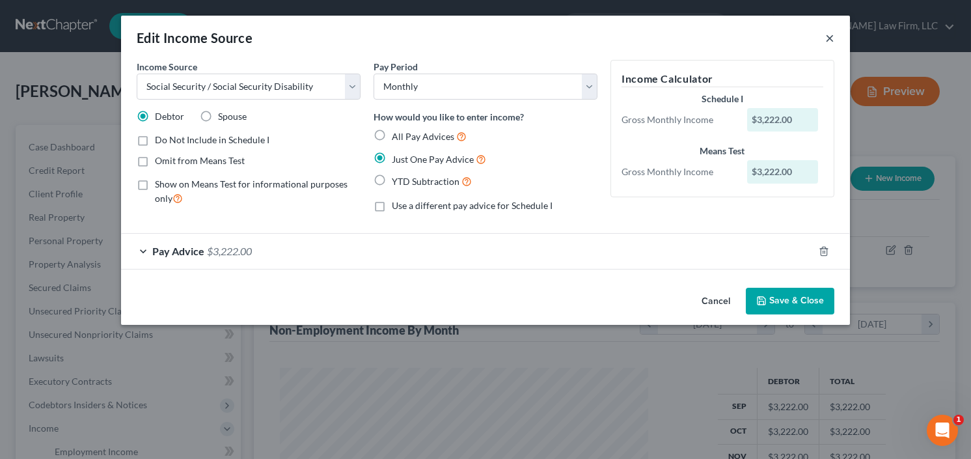
click at [827, 36] on button "×" at bounding box center [829, 38] width 9 height 16
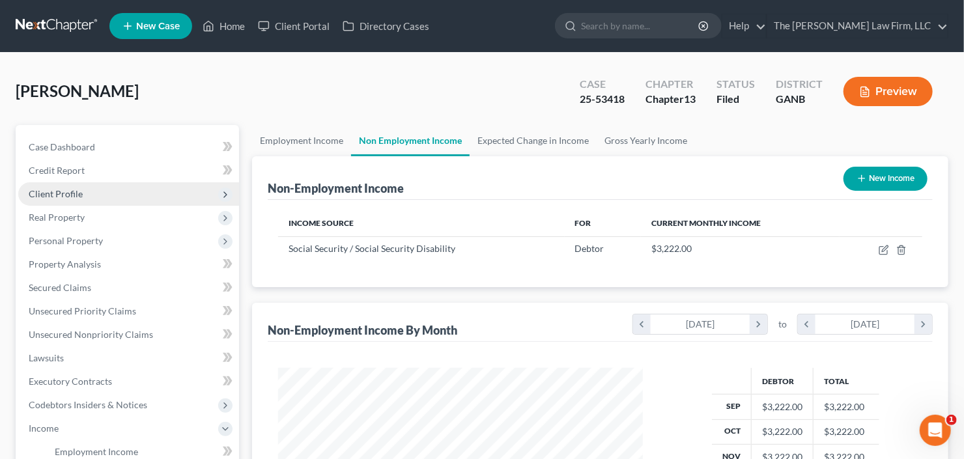
click at [110, 195] on span "Client Profile" at bounding box center [128, 193] width 221 height 23
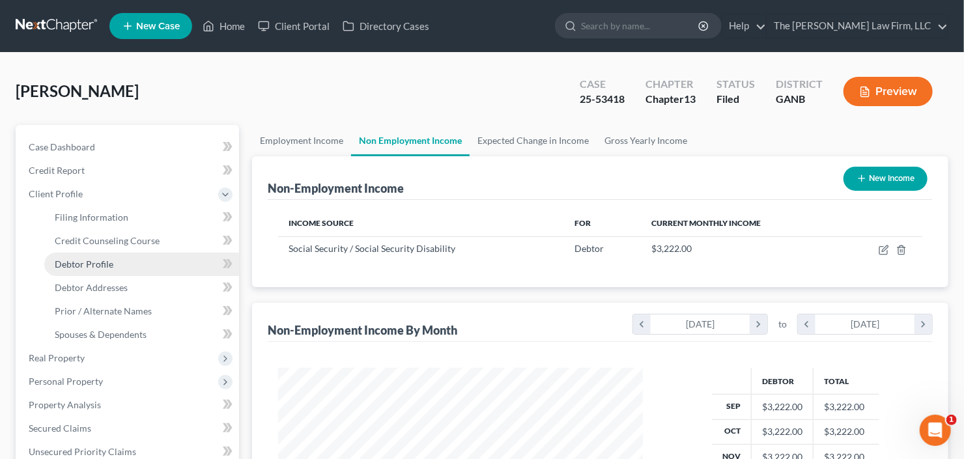
drag, startPoint x: 113, startPoint y: 267, endPoint x: 177, endPoint y: 259, distance: 64.9
click at [113, 267] on link "Debtor Profile" at bounding box center [141, 264] width 195 height 23
select select "0"
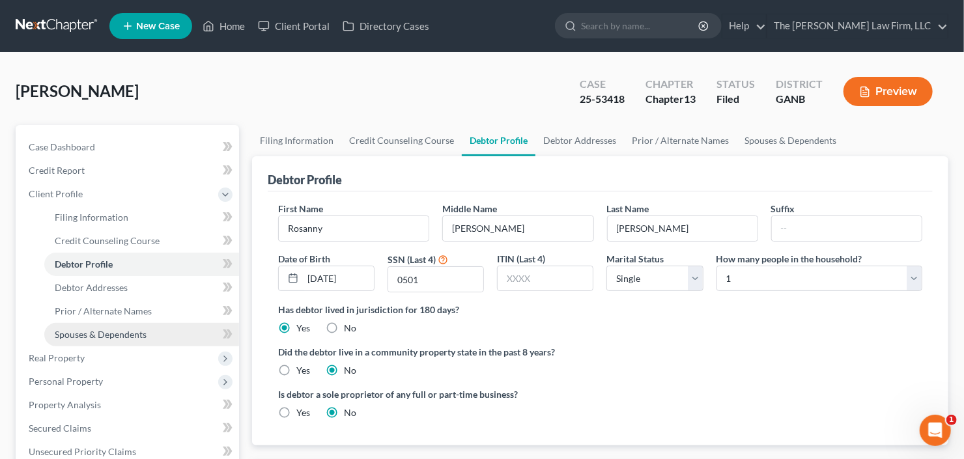
click at [113, 338] on span "Spouses & Dependents" at bounding box center [101, 334] width 92 height 11
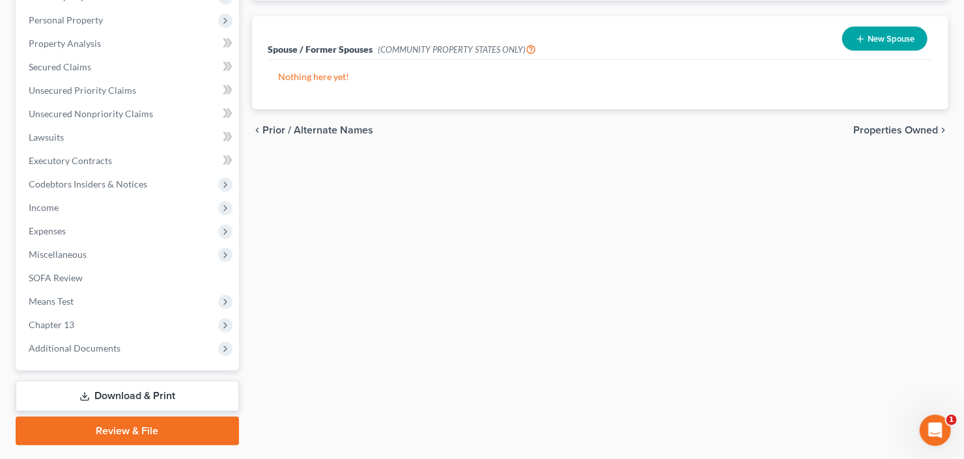
scroll to position [343, 0]
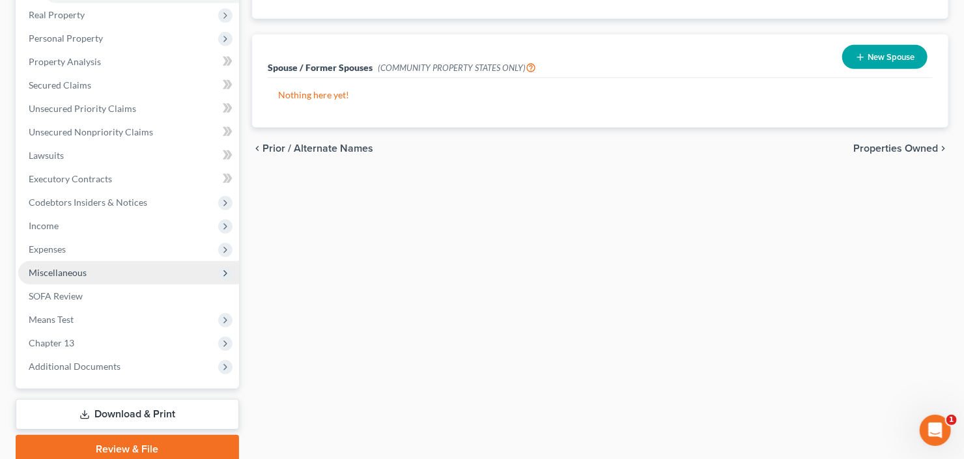
click at [80, 269] on span "Miscellaneous" at bounding box center [58, 272] width 58 height 11
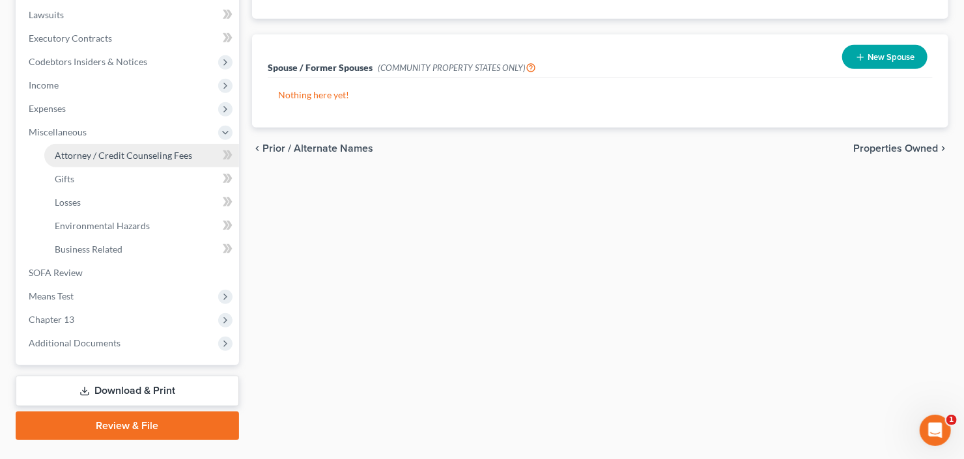
click at [152, 156] on span "Attorney / Credit Counseling Fees" at bounding box center [123, 155] width 137 height 11
select select "2"
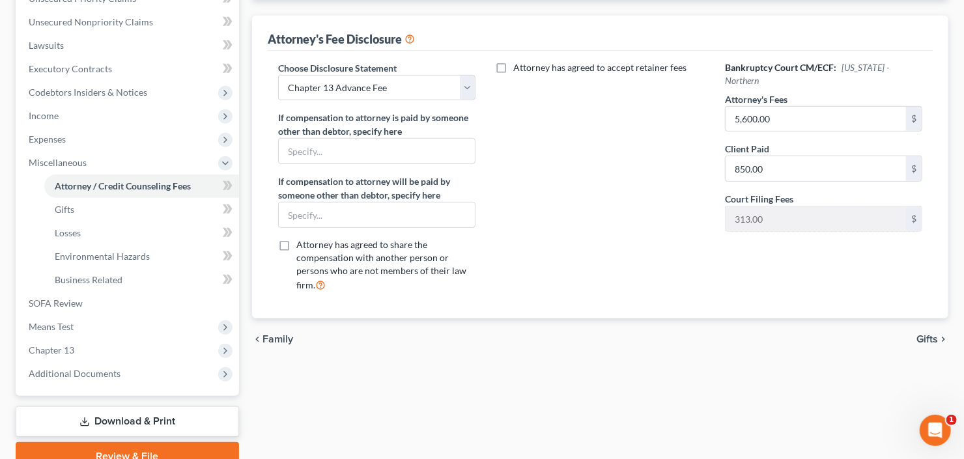
scroll to position [371, 0]
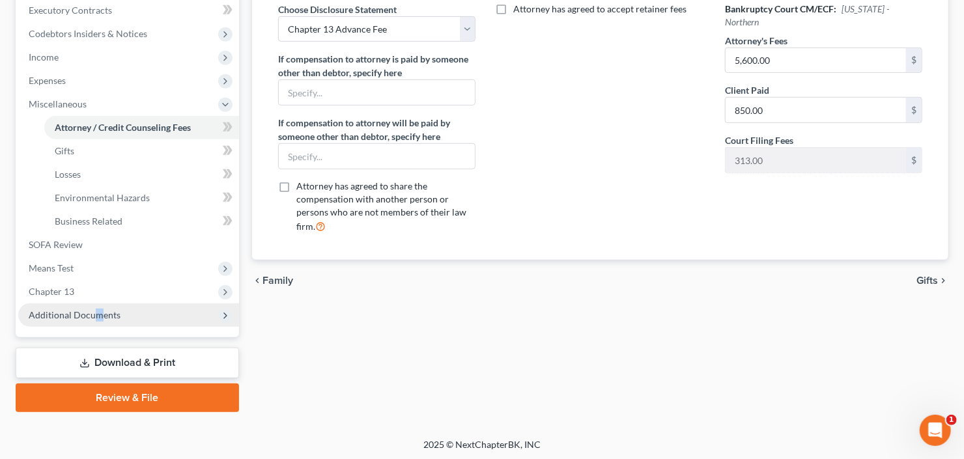
click at [96, 318] on span "Additional Documents" at bounding box center [75, 314] width 92 height 11
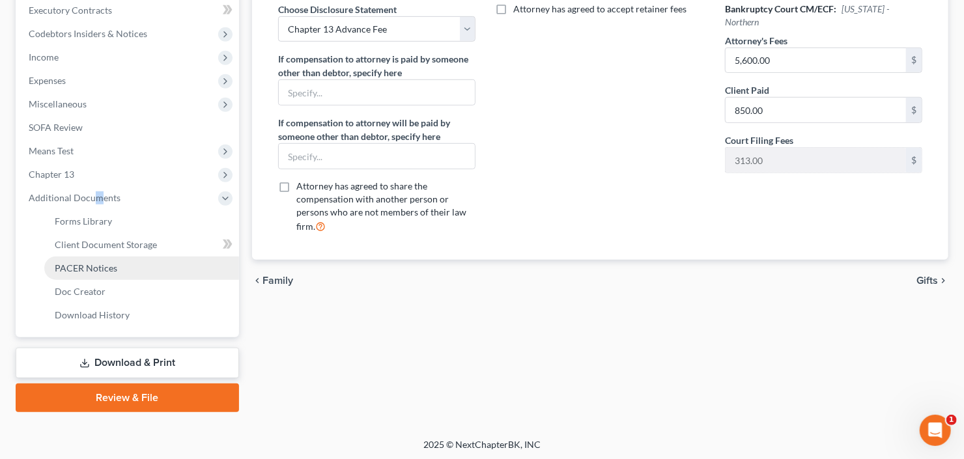
click at [125, 270] on link "PACER Notices" at bounding box center [141, 268] width 195 height 23
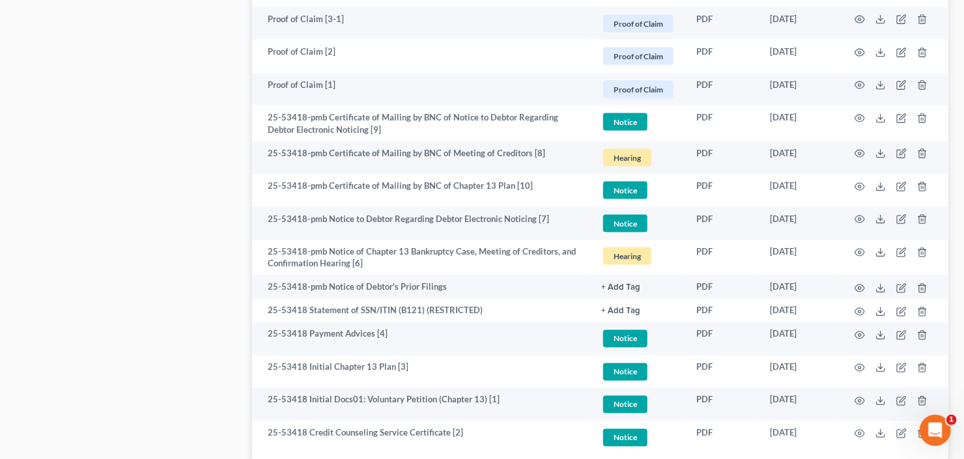
scroll to position [1069, 0]
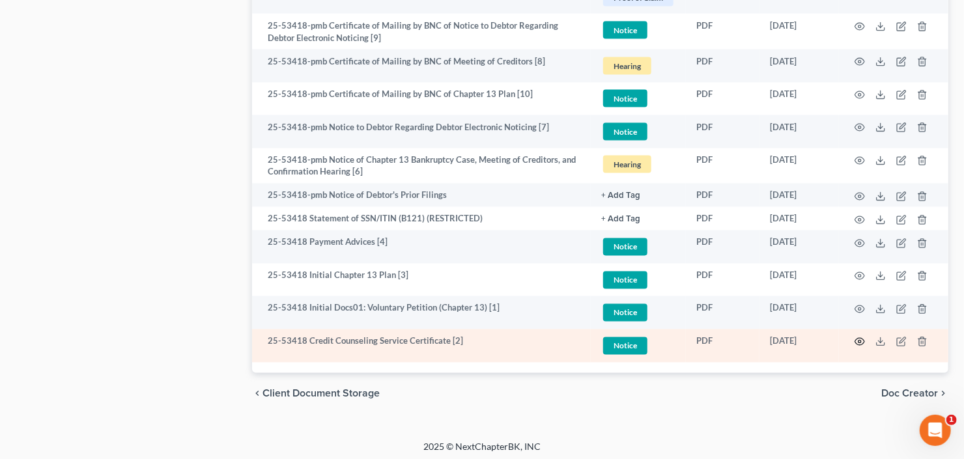
click at [858, 337] on icon "button" at bounding box center [859, 342] width 10 height 10
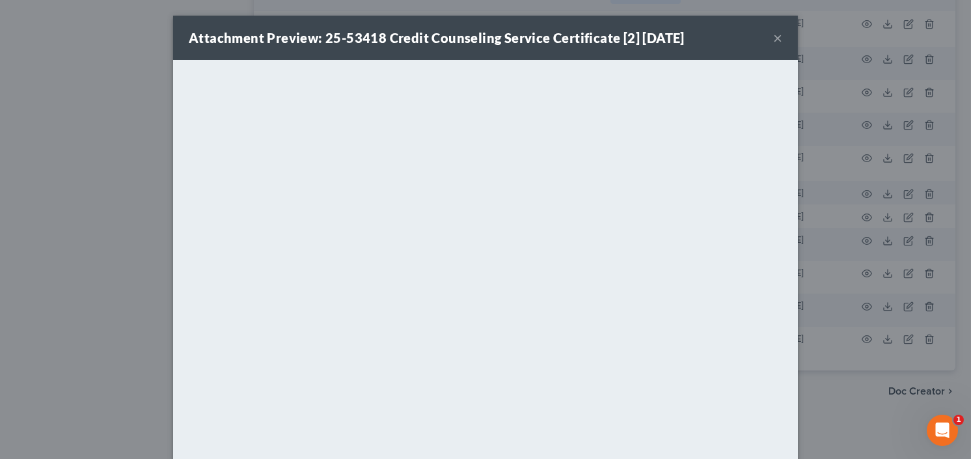
click at [773, 38] on button "×" at bounding box center [777, 38] width 9 height 16
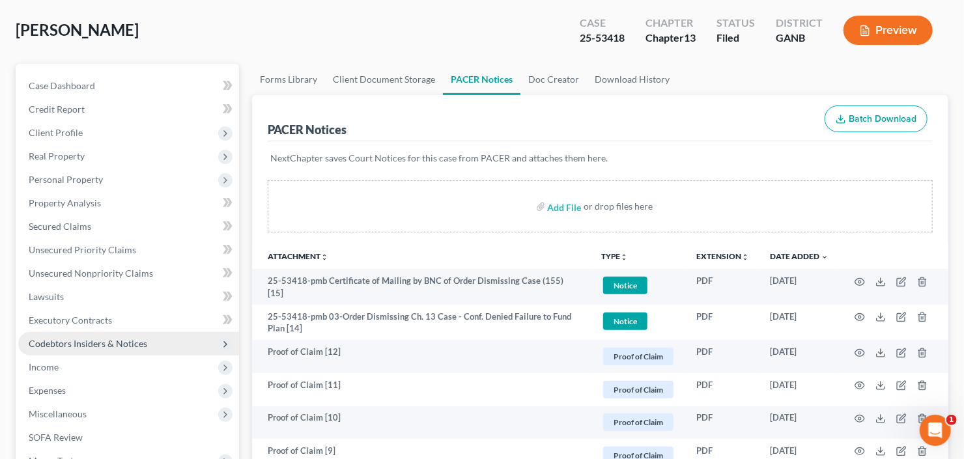
scroll to position [79, 0]
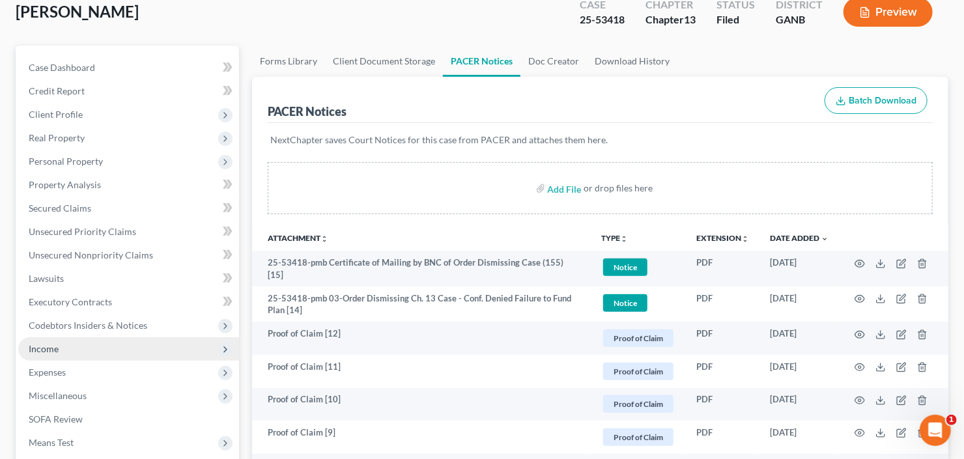
click at [92, 342] on span "Income" at bounding box center [128, 348] width 221 height 23
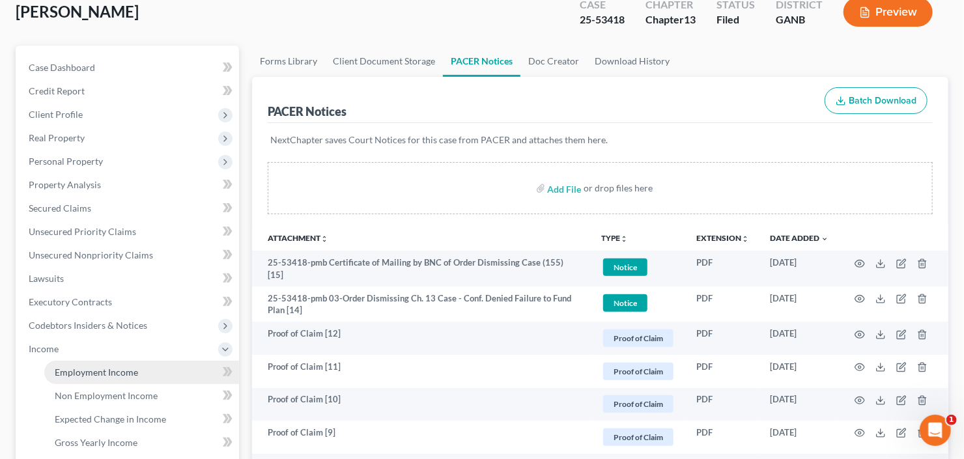
click at [92, 375] on span "Employment Income" at bounding box center [96, 372] width 83 height 11
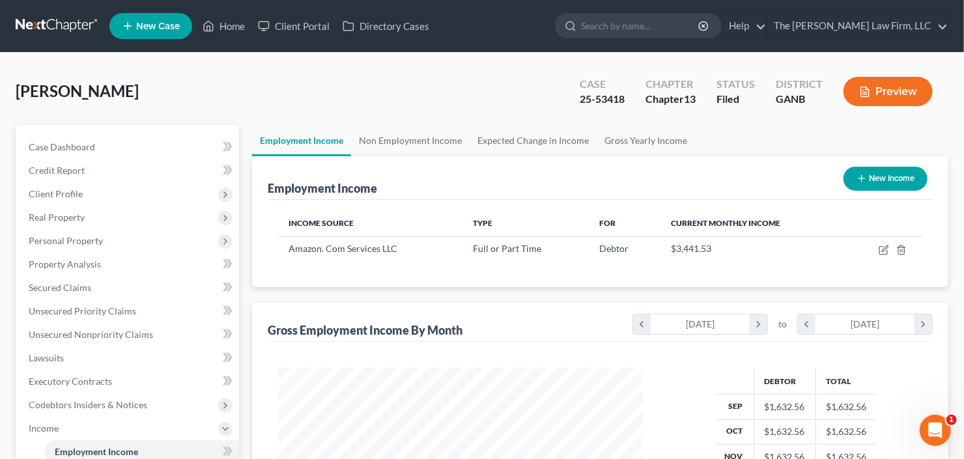
scroll to position [232, 391]
